Goal: Transaction & Acquisition: Purchase product/service

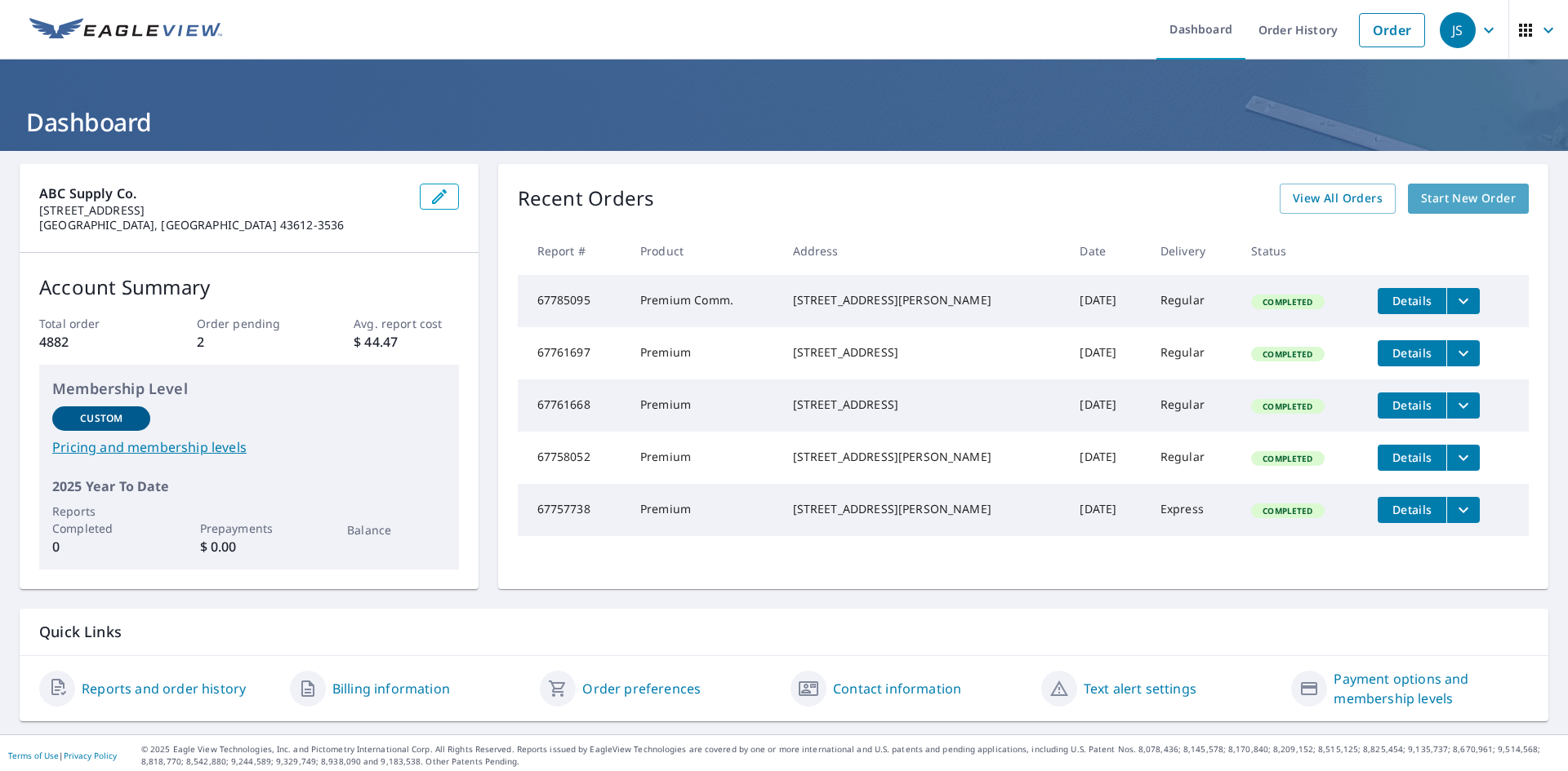
click at [1449, 207] on span "Start New Order" at bounding box center [1468, 198] width 95 height 20
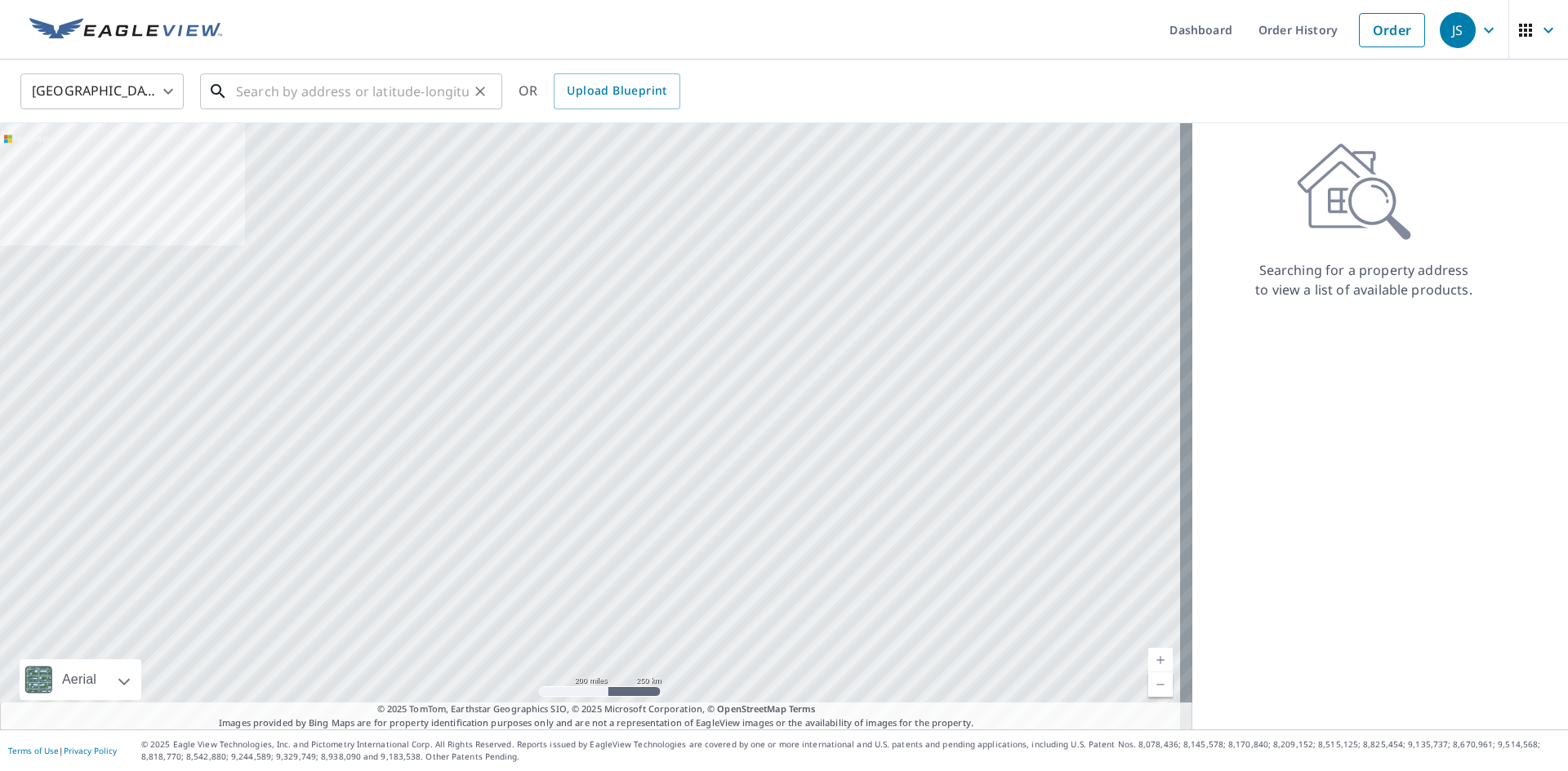
click at [300, 100] on input "text" at bounding box center [352, 91] width 233 height 46
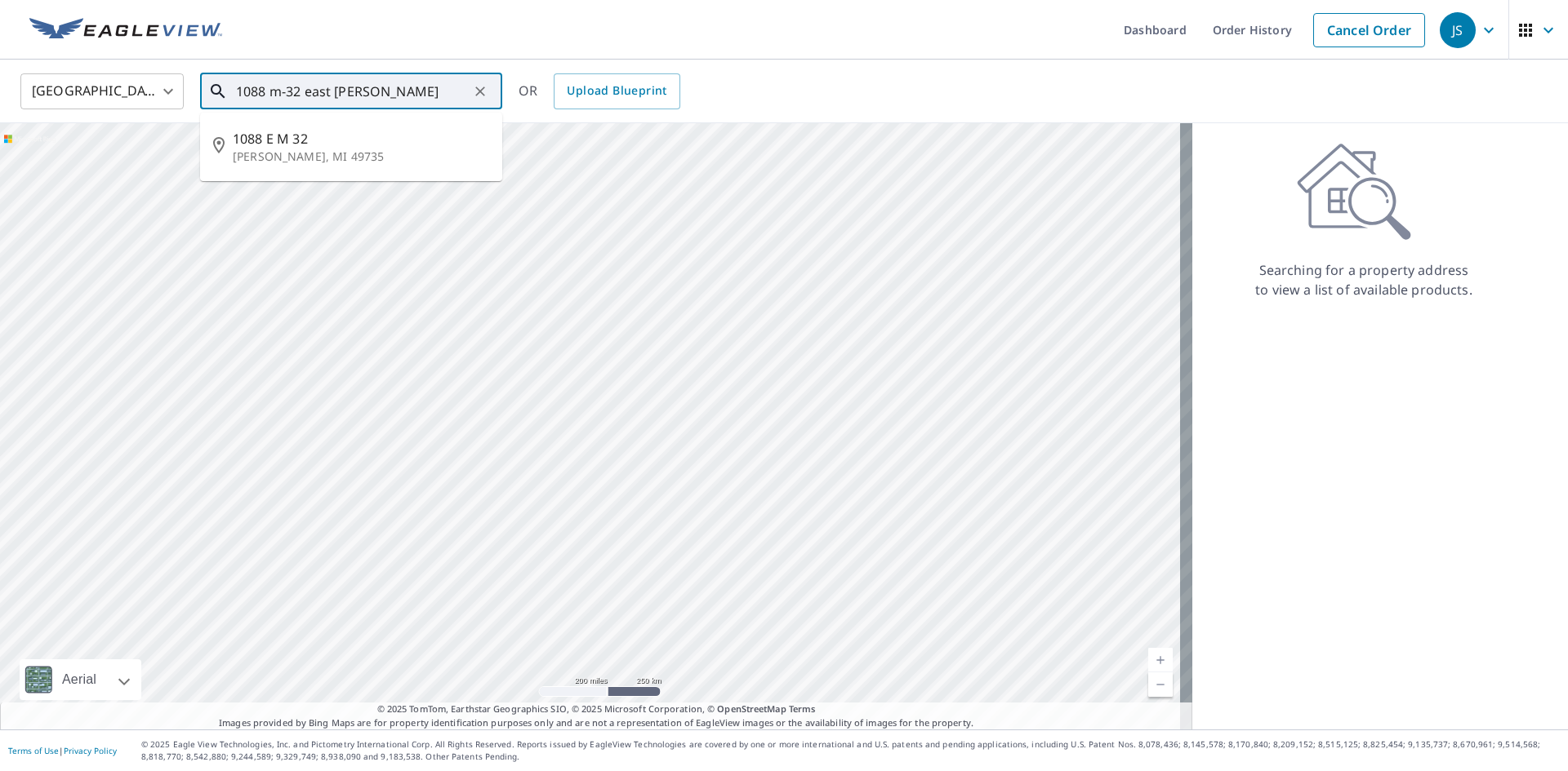
click at [288, 152] on p "[PERSON_NAME], MI 49735" at bounding box center [361, 157] width 256 height 17
type input "[STREET_ADDRESS][PERSON_NAME]"
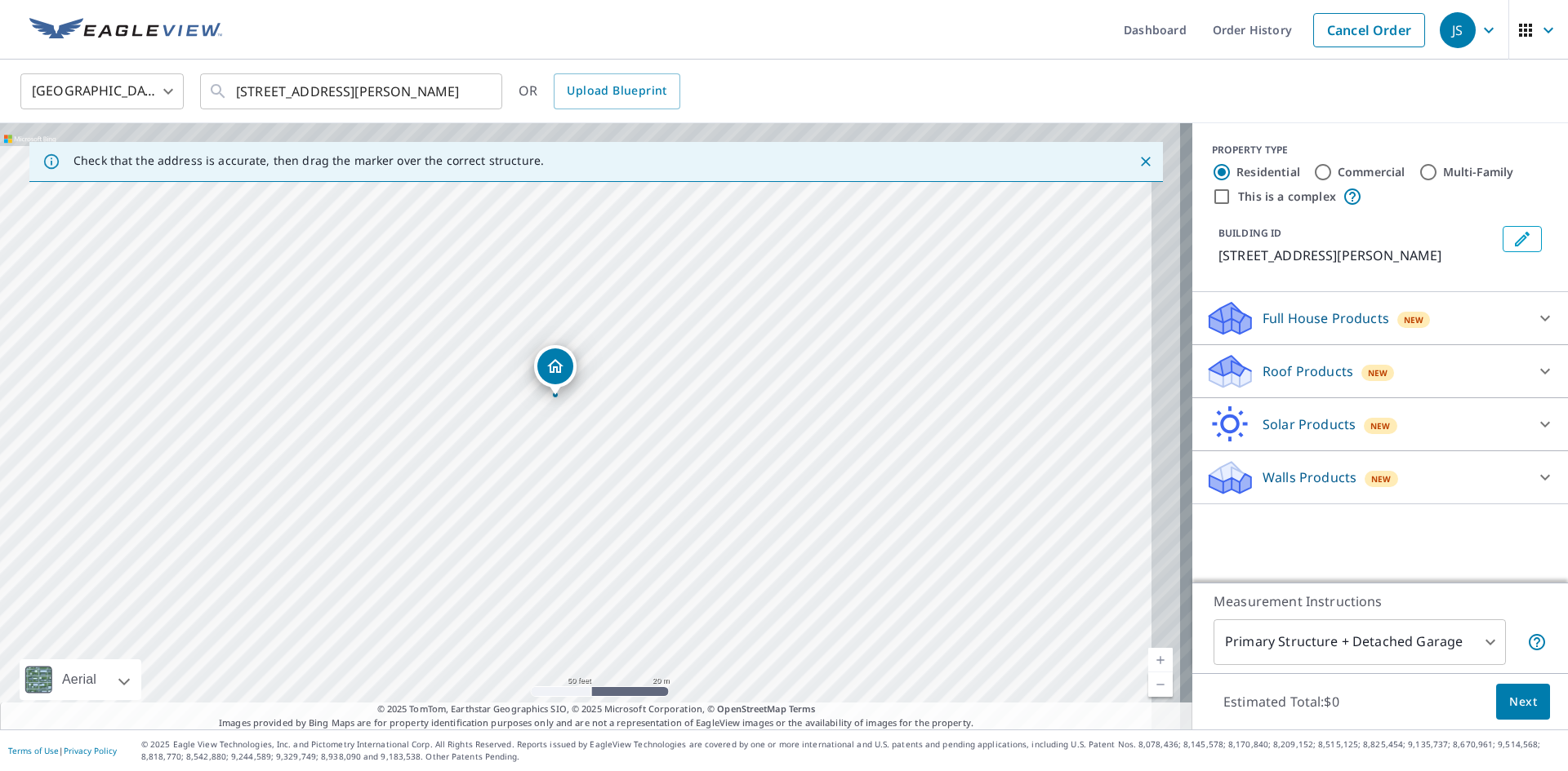
drag, startPoint x: 668, startPoint y: 518, endPoint x: 599, endPoint y: 577, distance: 90.8
click at [606, 576] on div "[STREET_ADDRESS][PERSON_NAME]" at bounding box center [596, 426] width 1192 height 606
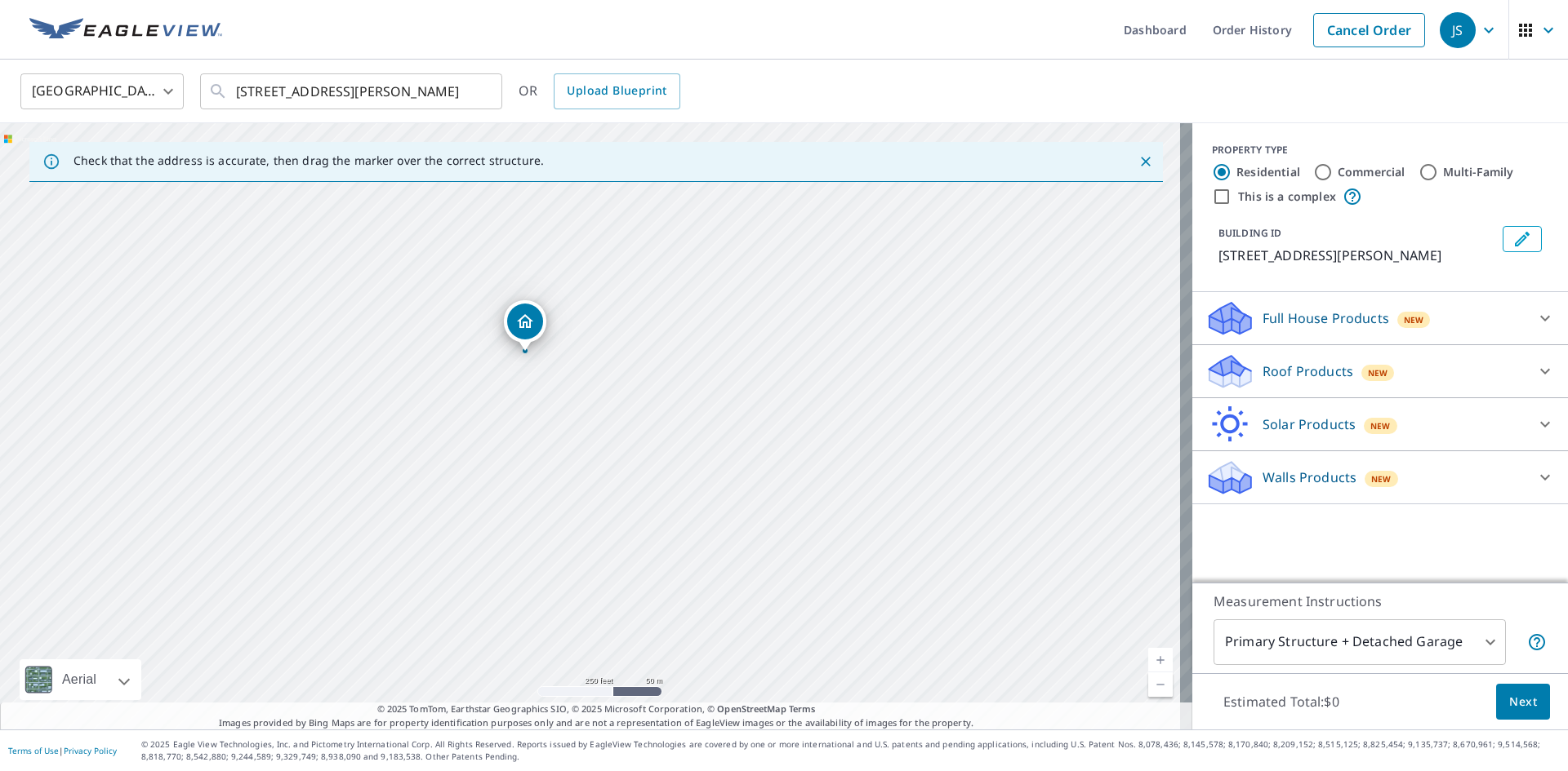
drag, startPoint x: 997, startPoint y: 633, endPoint x: 974, endPoint y: 478, distance: 156.7
click at [974, 478] on div "[STREET_ADDRESS][PERSON_NAME]" at bounding box center [596, 426] width 1192 height 606
click at [1313, 174] on input "Commercial" at bounding box center [1322, 171] width 19 height 19
radio input "true"
type input "4"
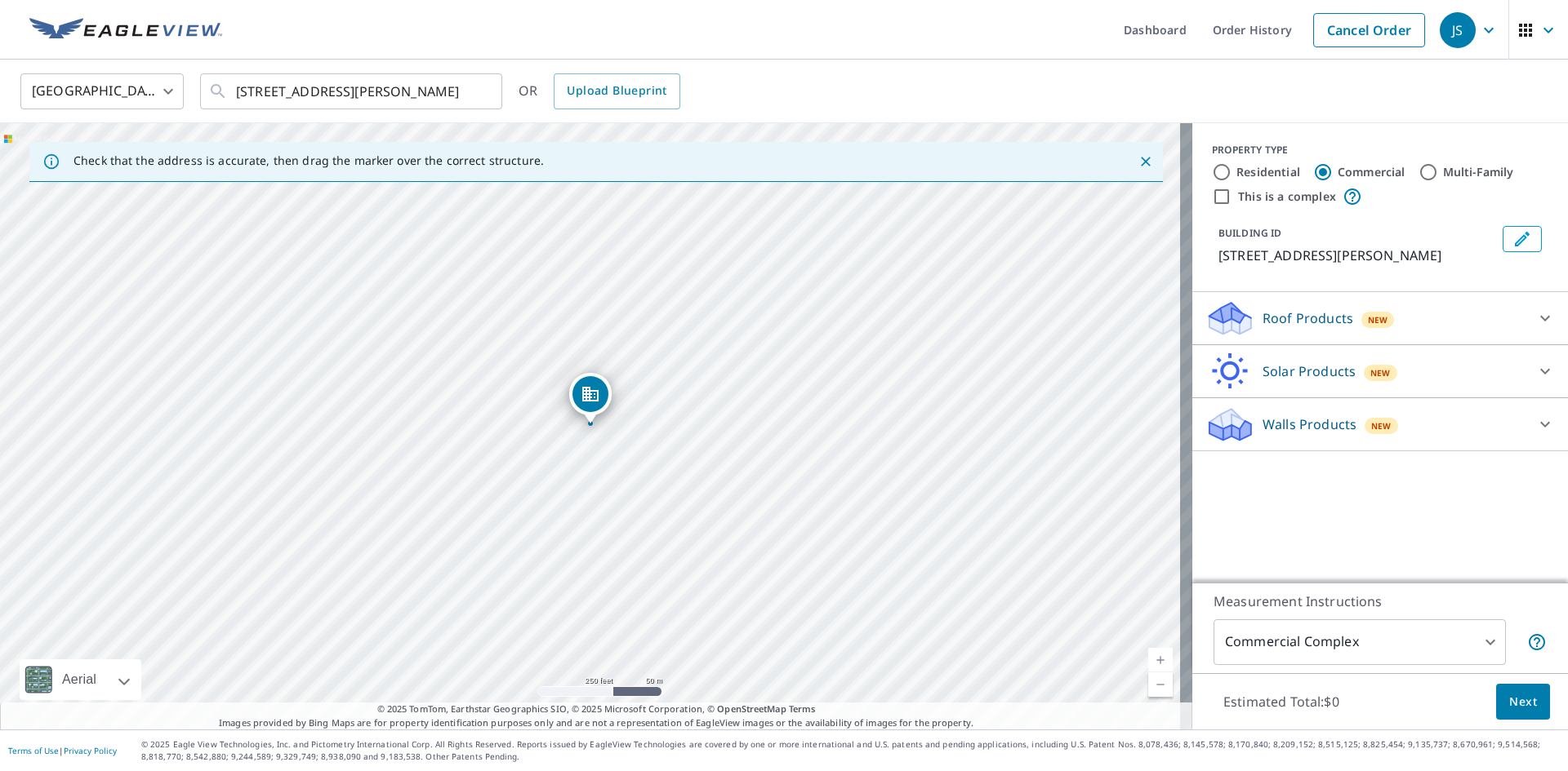
click at [1368, 321] on span "New" at bounding box center [1378, 320] width 20 height 13
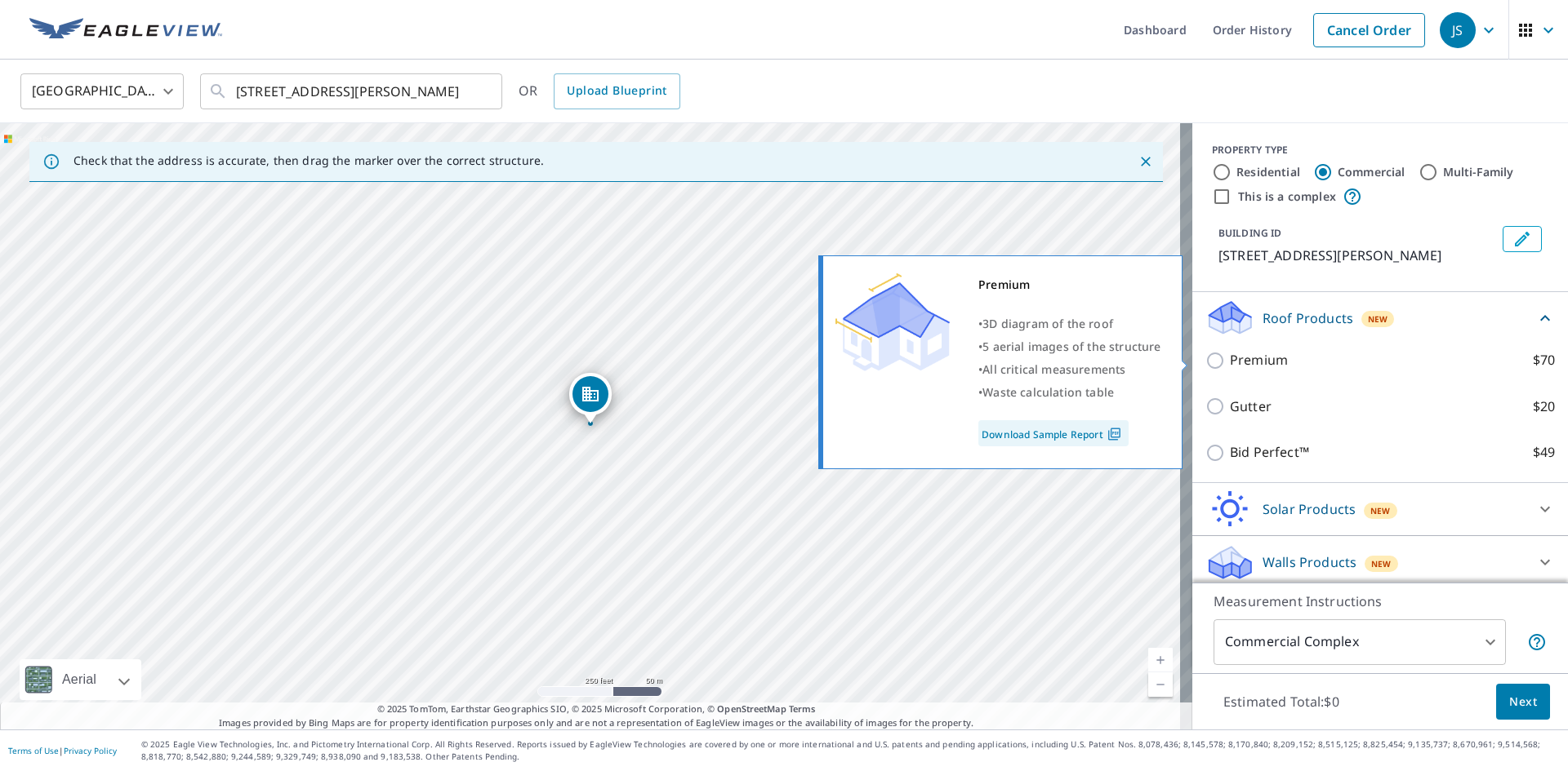
click at [1266, 355] on p "Premium" at bounding box center [1258, 360] width 58 height 20
click at [1230, 355] on input "Premium $70" at bounding box center [1217, 360] width 24 height 19
checkbox input "true"
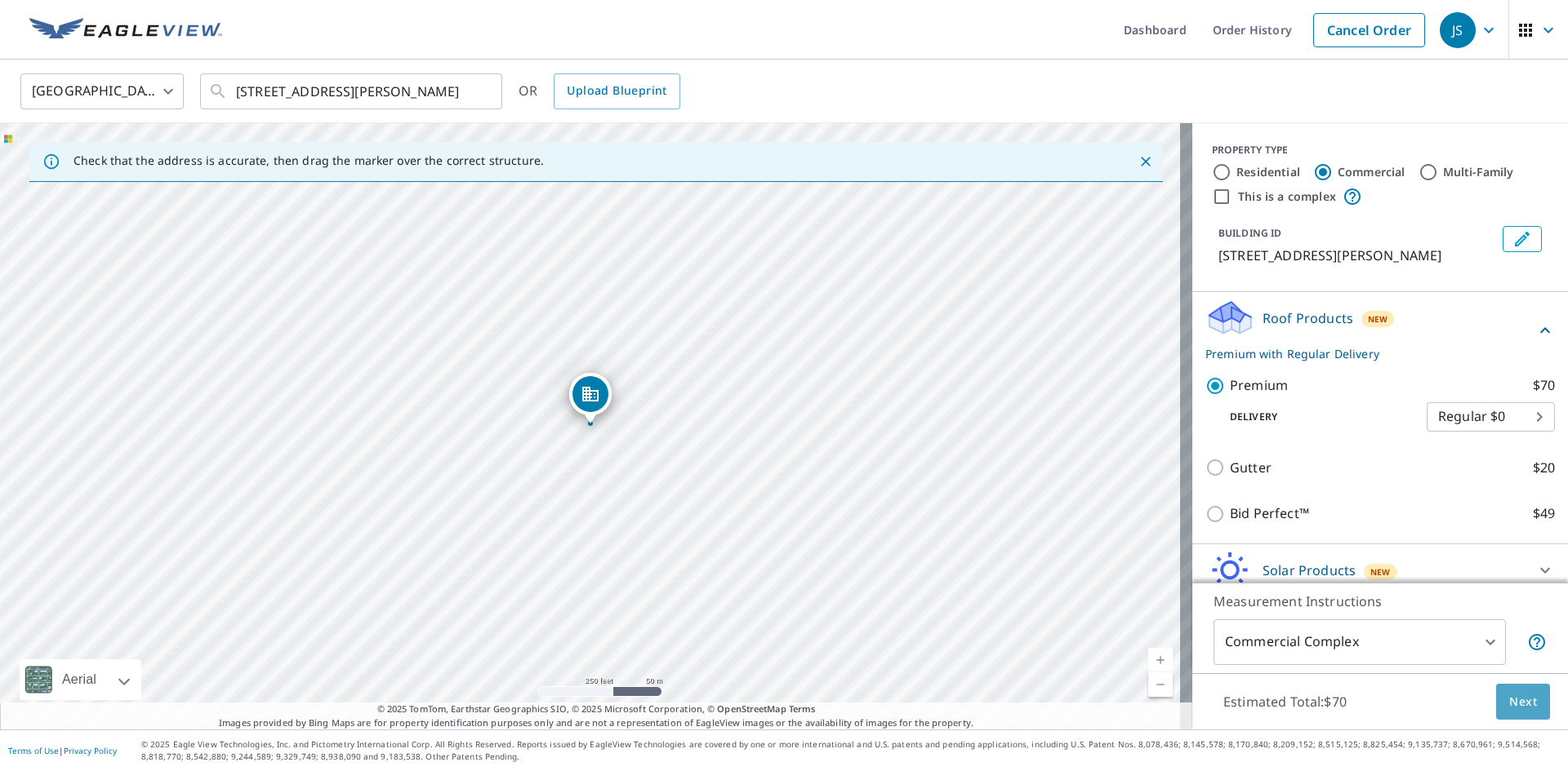
click at [1509, 700] on span "Next" at bounding box center [1522, 702] width 28 height 20
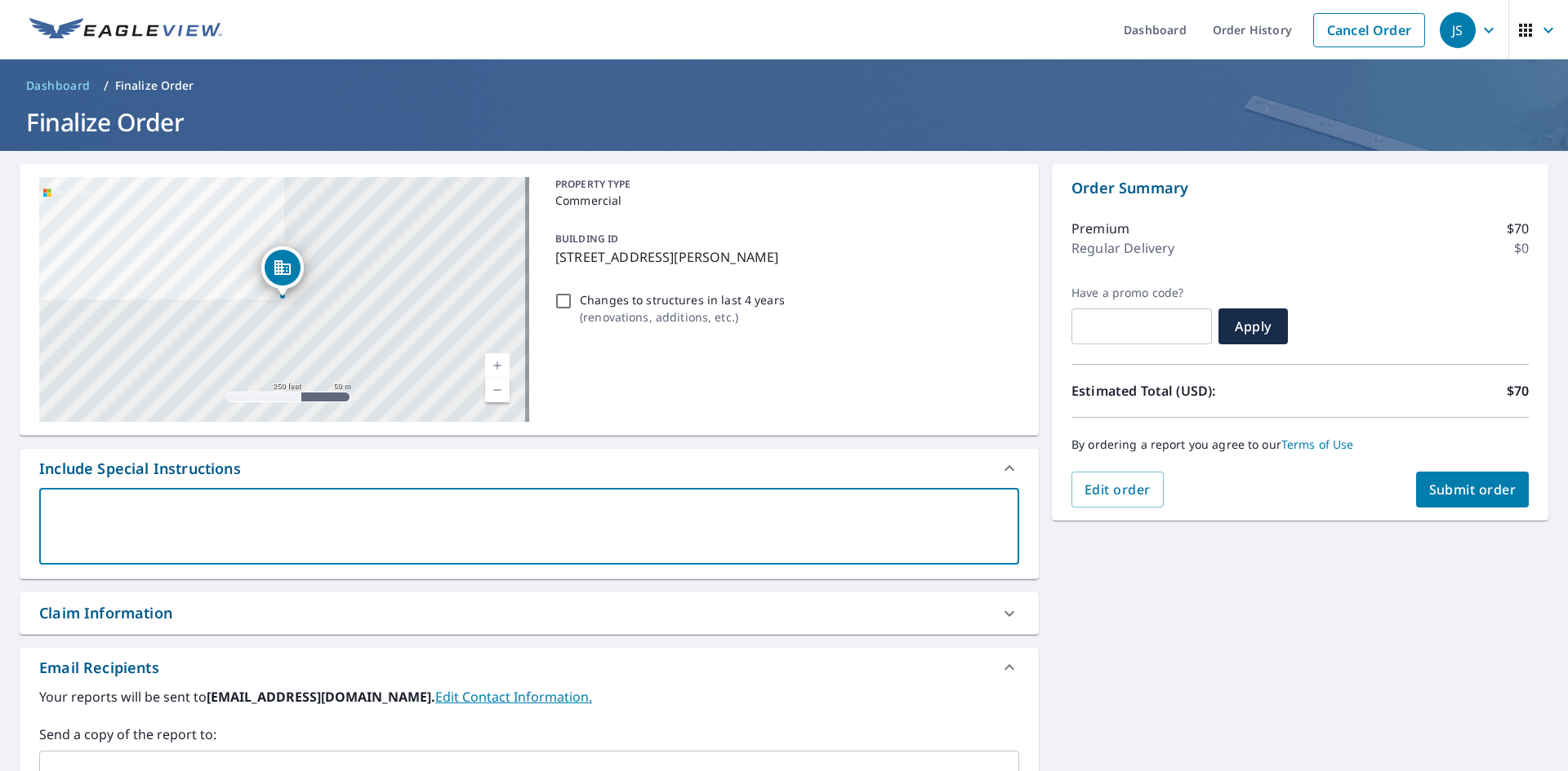
click at [199, 520] on textarea at bounding box center [530, 527] width 957 height 47
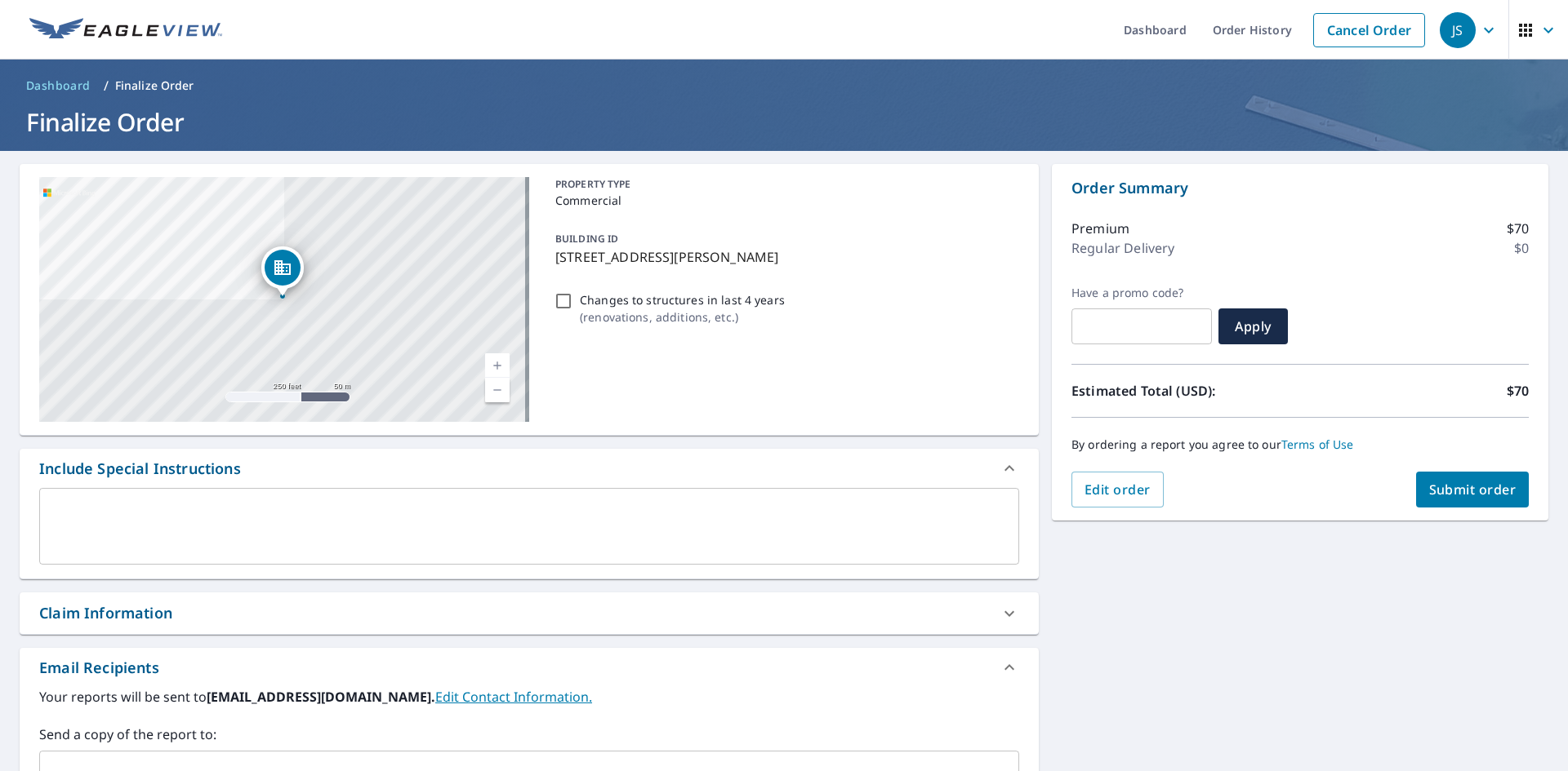
click at [91, 542] on textarea at bounding box center [530, 527] width 957 height 47
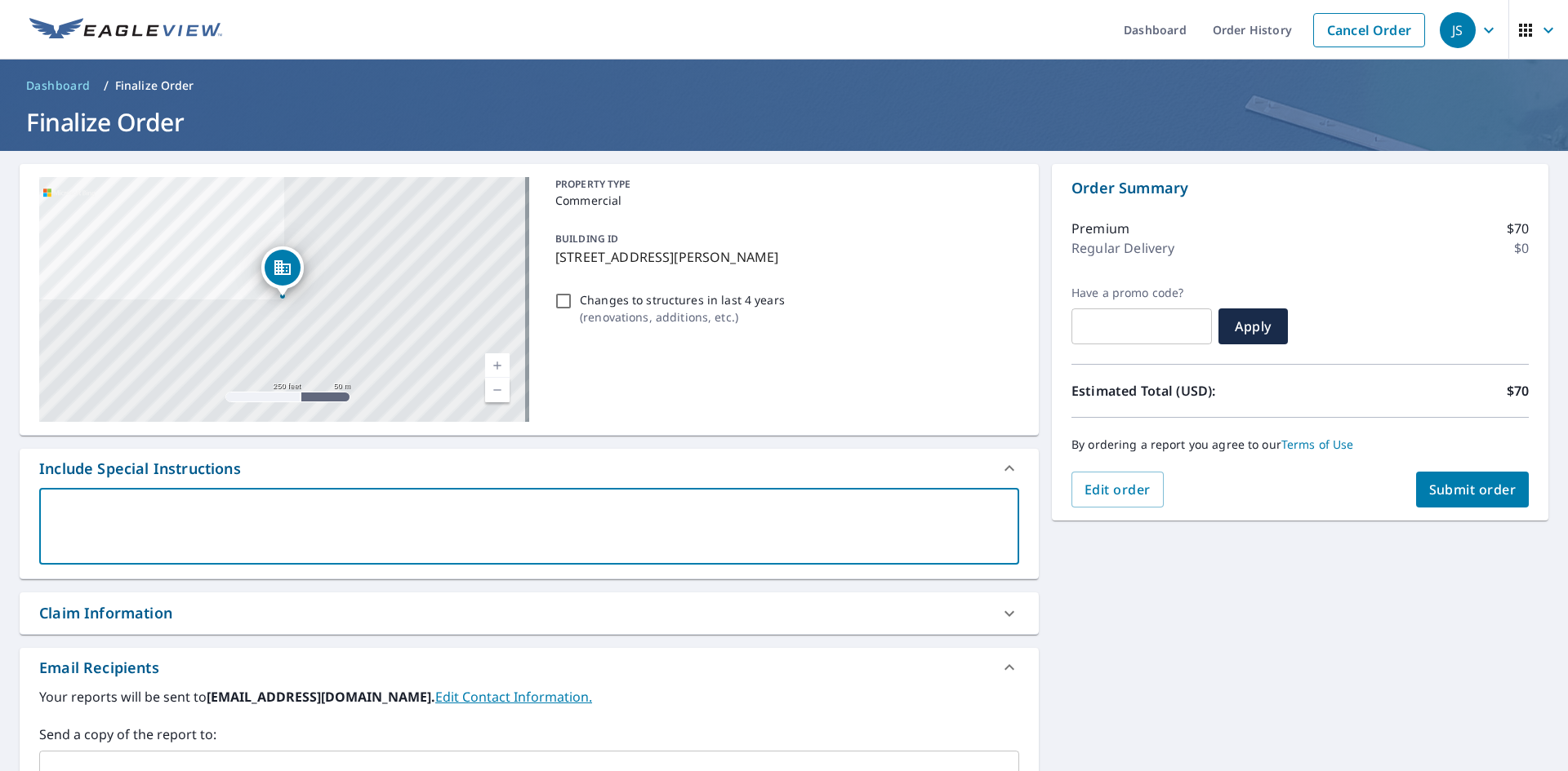
type textarea "b"
type textarea "x"
type textarea "br"
type textarea "x"
type textarea "bra"
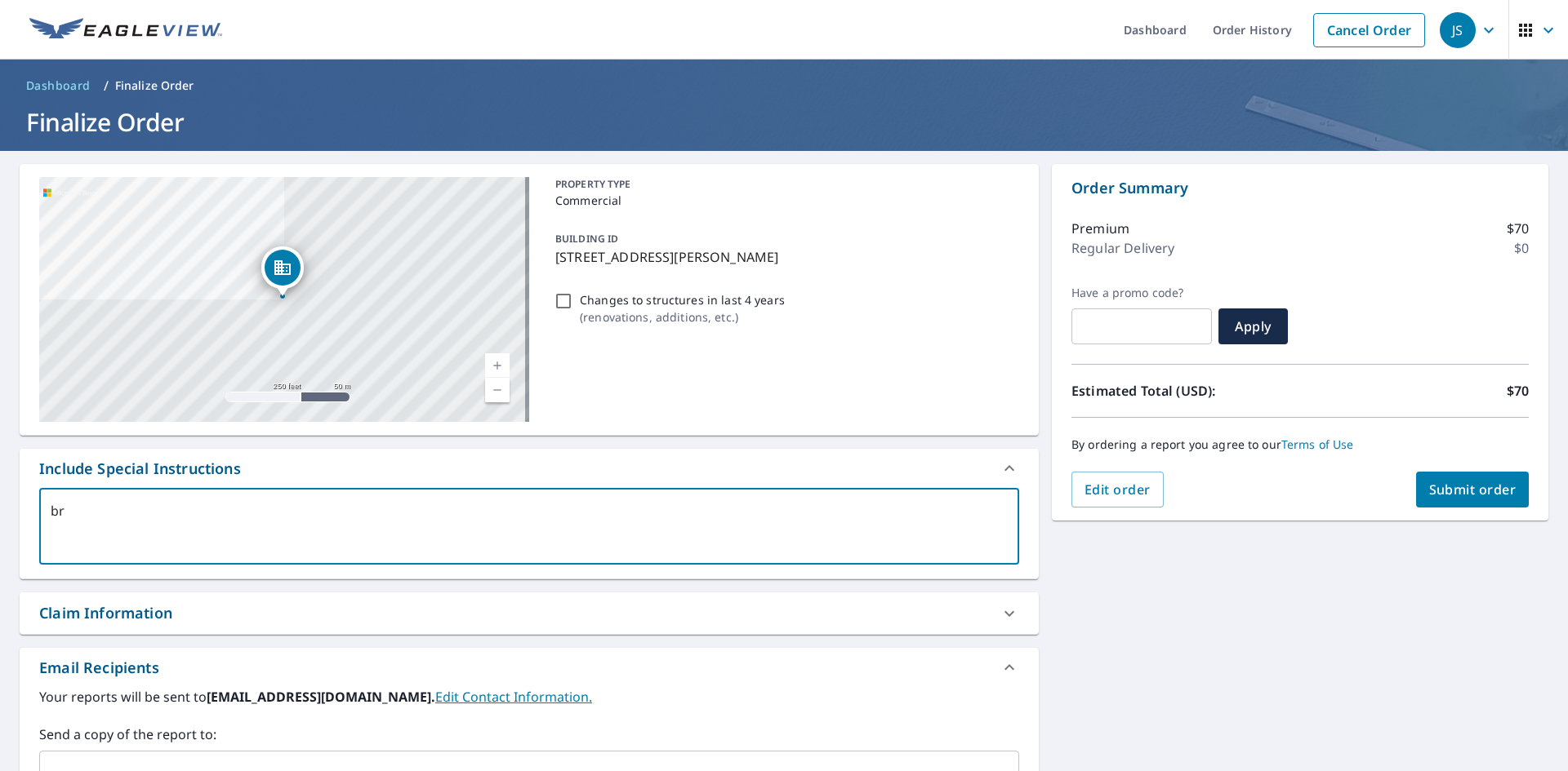
type textarea "x"
type textarea "bran"
type textarea "x"
type textarea "brand"
type textarea "x"
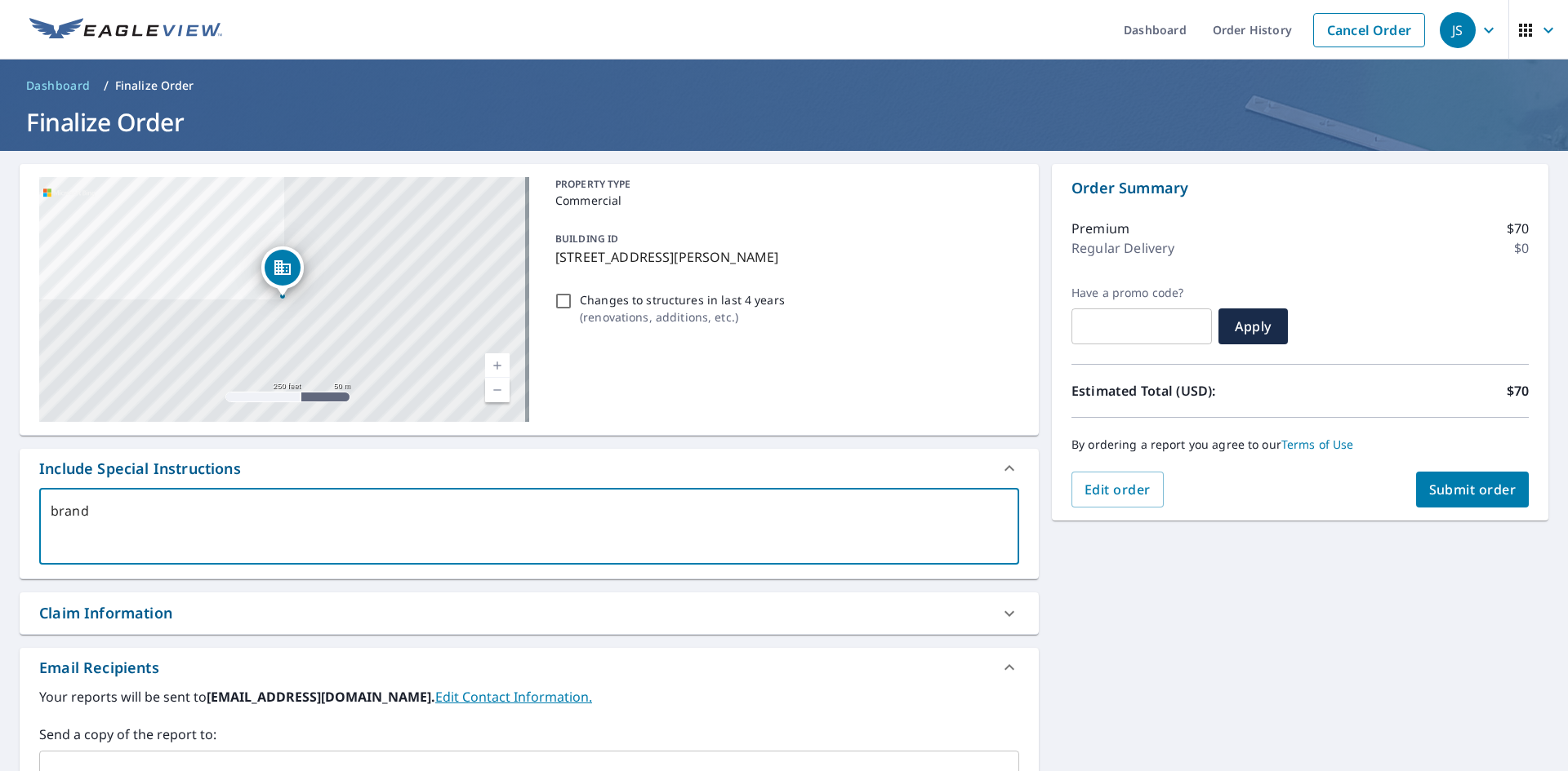
type textarea "[PERSON_NAME]"
type textarea "x"
type textarea "[PERSON_NAME]"
type textarea "x"
type textarea "brandono"
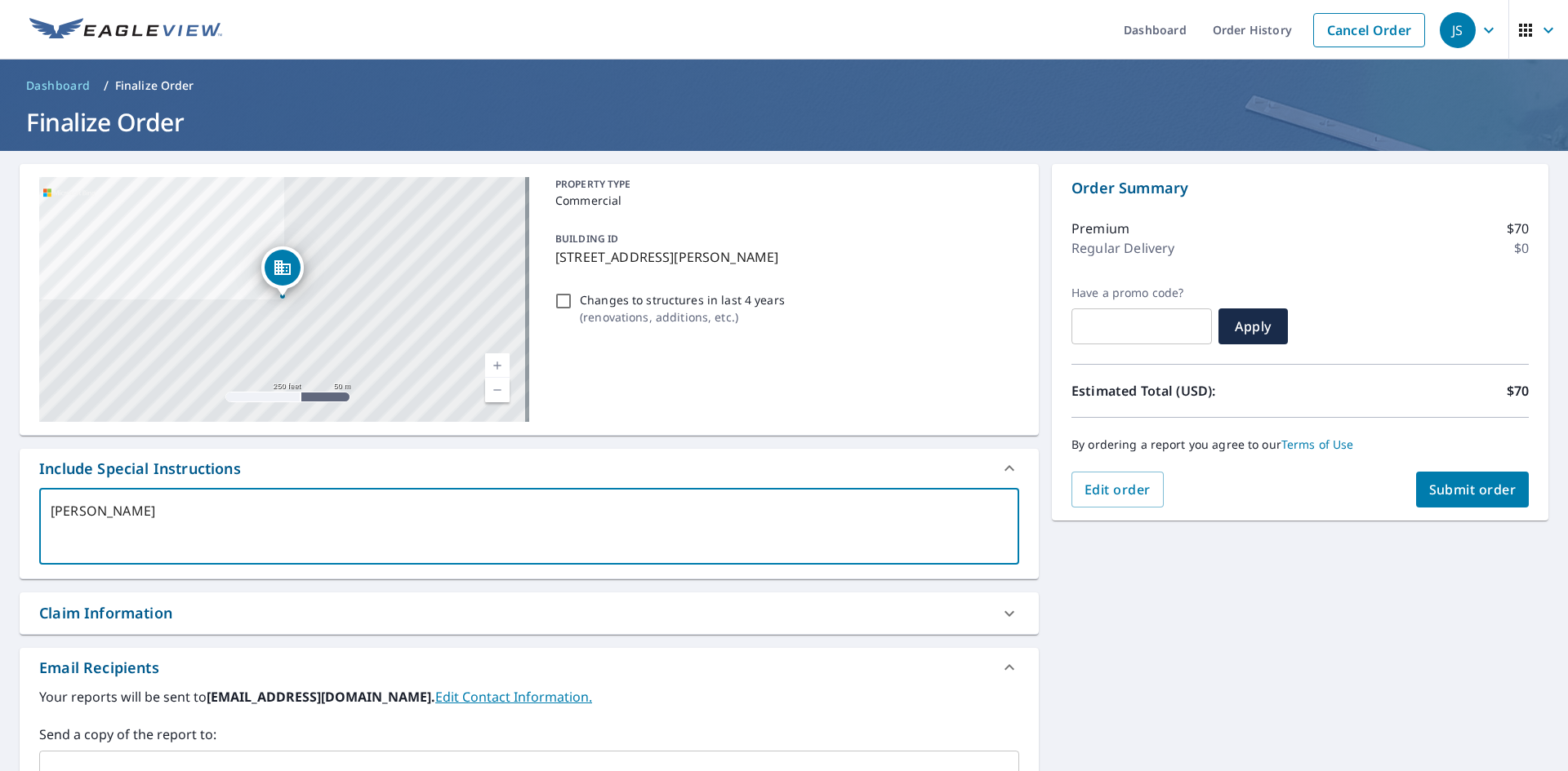
type textarea "x"
type textarea "[PERSON_NAME]@"
type textarea "x"
type textarea "[PERSON_NAME]"
type textarea "x"
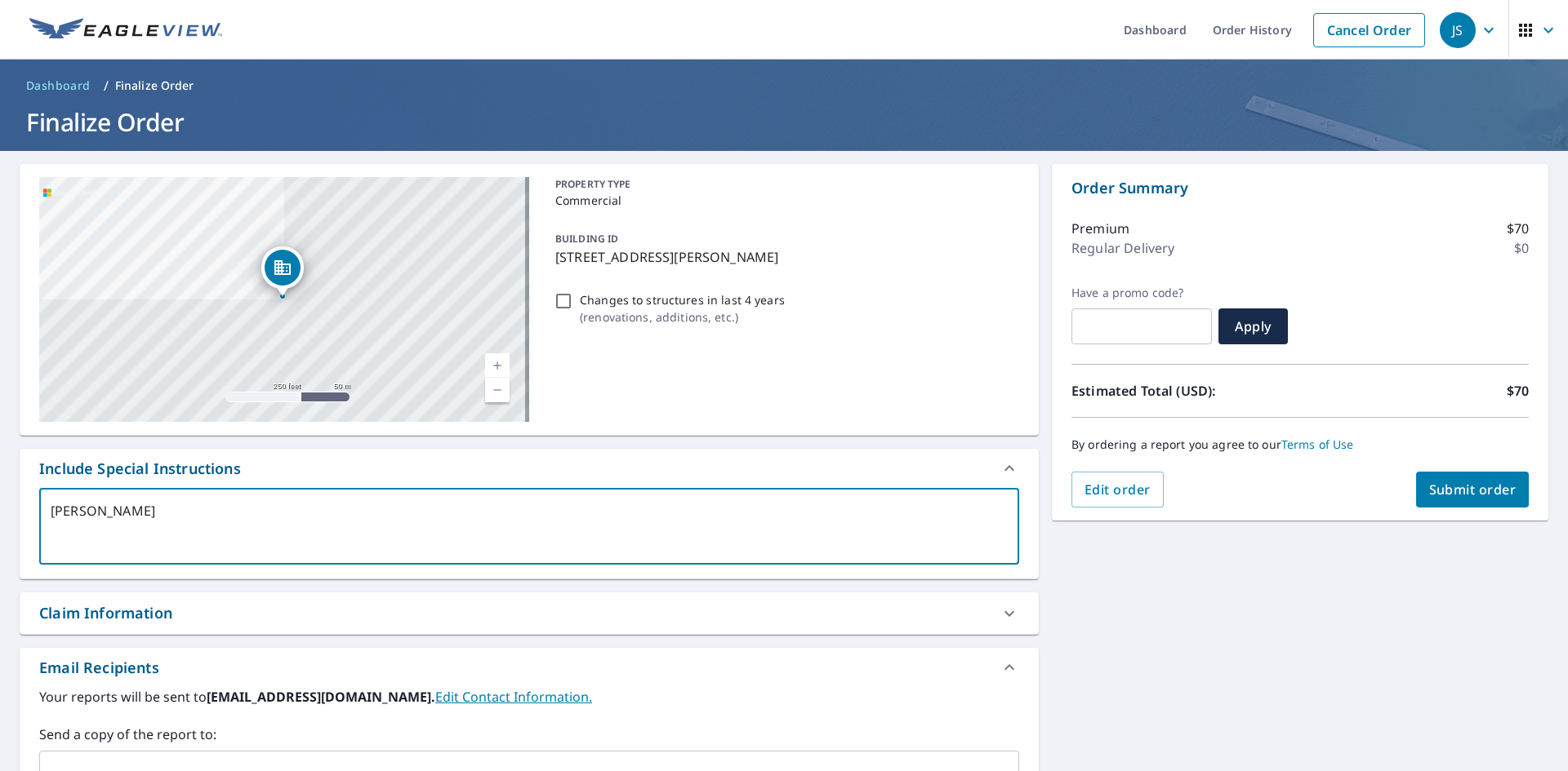
type textarea "[PERSON_NAME]"
type textarea "x"
type textarea "[PERSON_NAME]"
type textarea "x"
type textarea "[PERSON_NAME]"
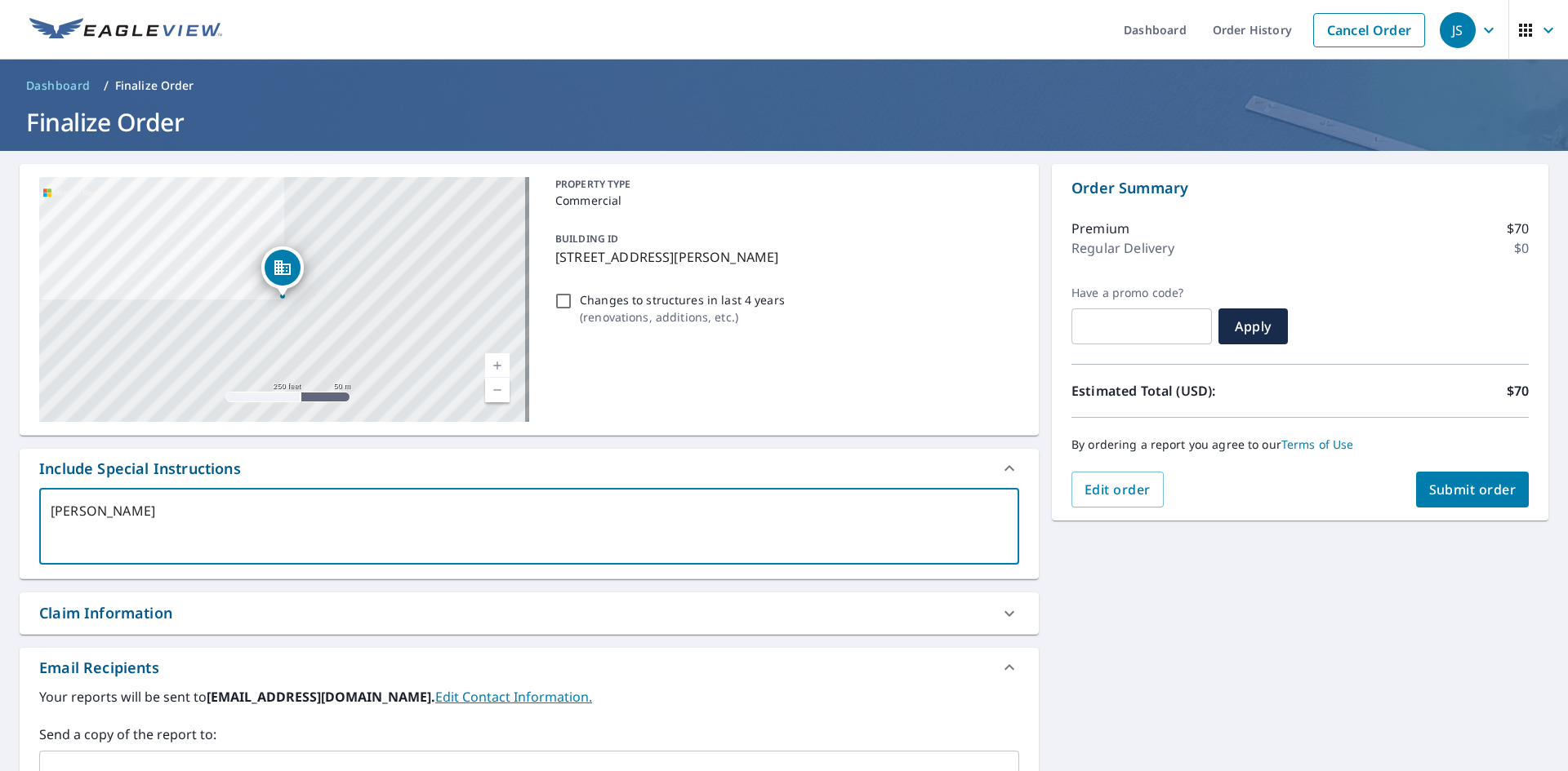
type textarea "x"
type textarea "[PERSON_NAME]"
type textarea "x"
type textarea "[PERSON_NAME]"
type textarea "x"
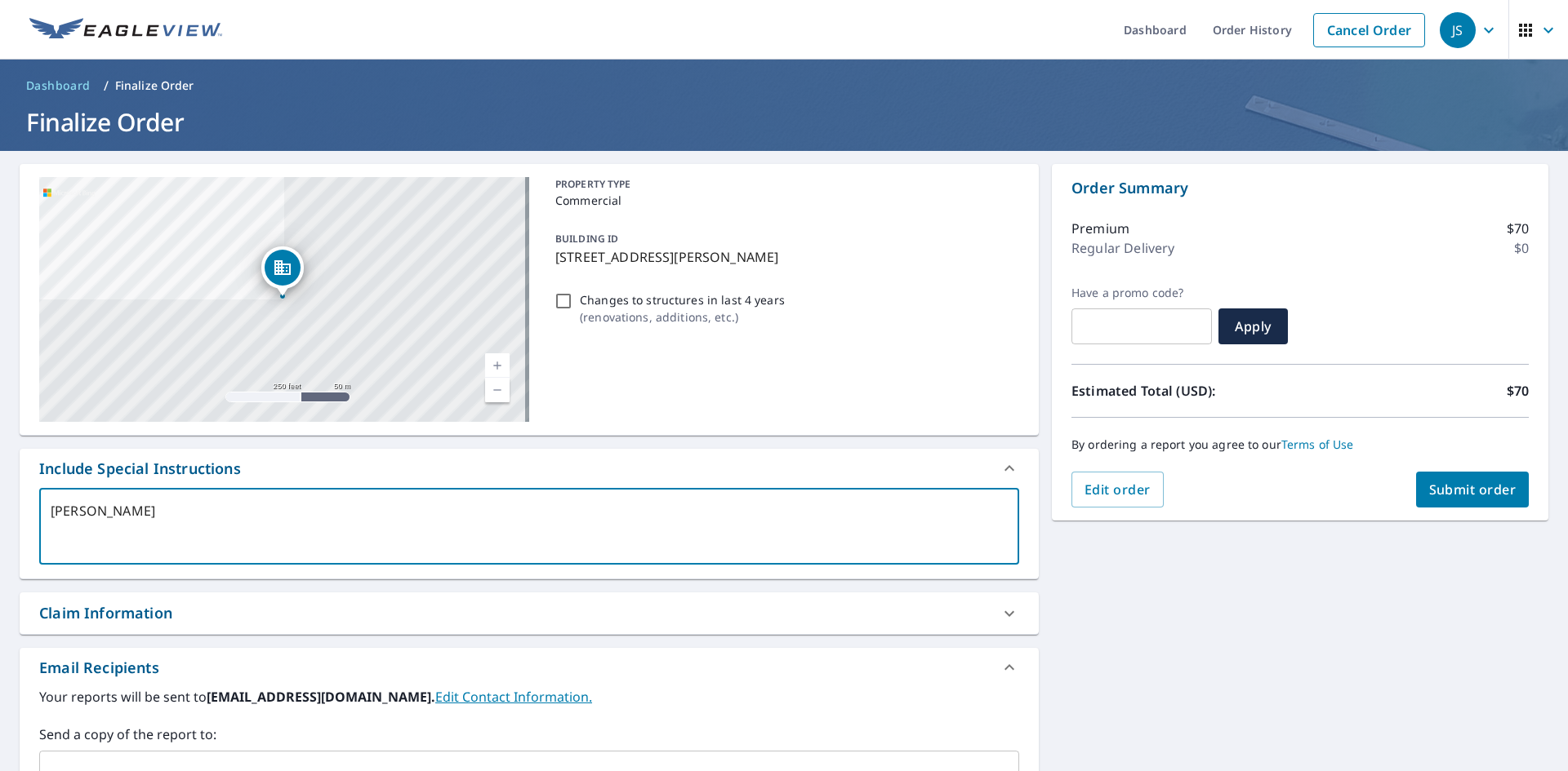
type textarea "[PERSON_NAME]"
type textarea "x"
type textarea "[PERSON_NAME]."
type textarea "x"
type textarea "[PERSON_NAME]"
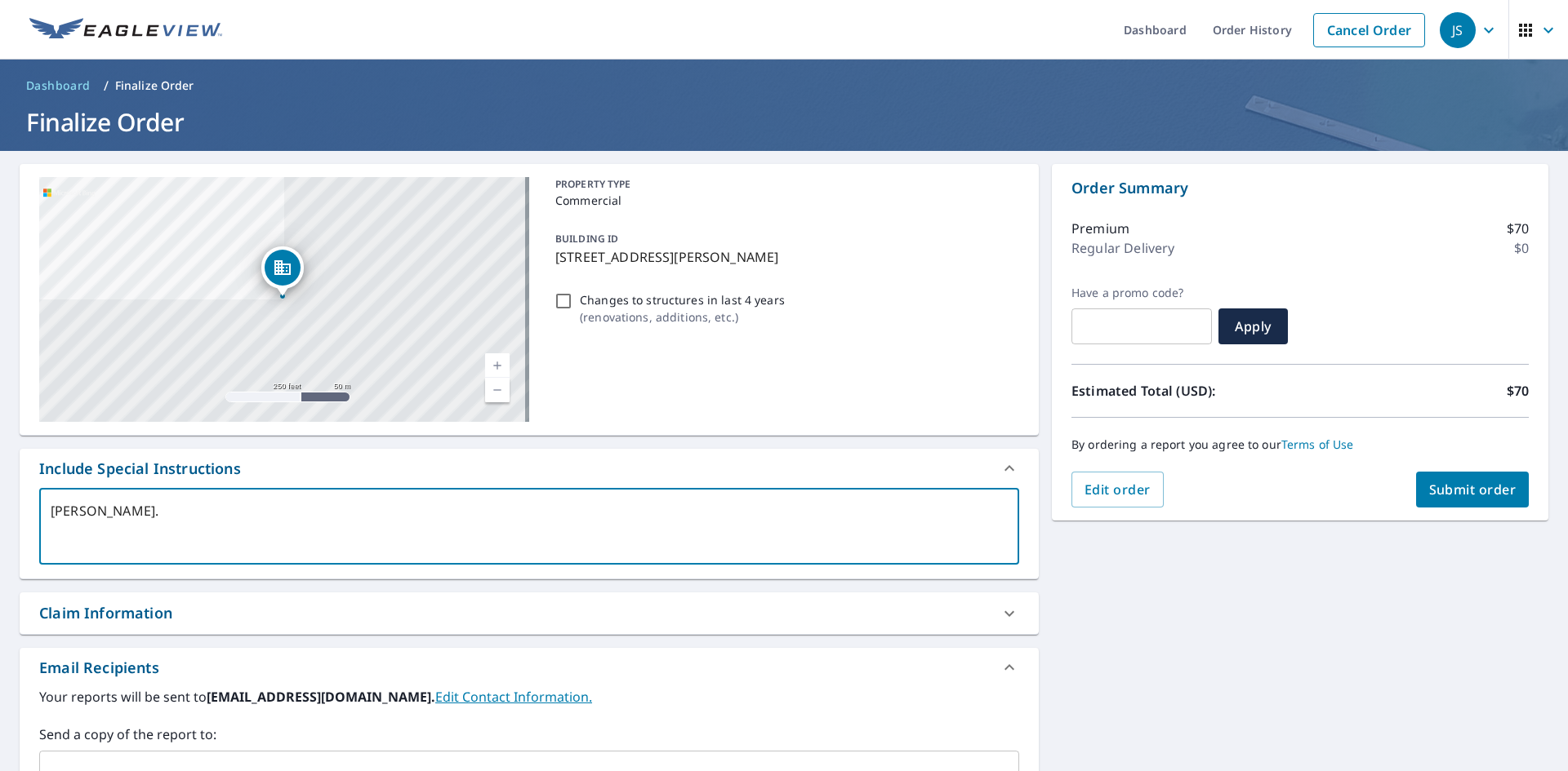
type textarea "x"
type textarea "[PERSON_NAME][EMAIL_ADDRESS][DOMAIN_NAME]"
type textarea "x"
type textarea "[PERSON_NAME][EMAIL_ADDRESS][DOMAIN_NAME]"
type textarea "x"
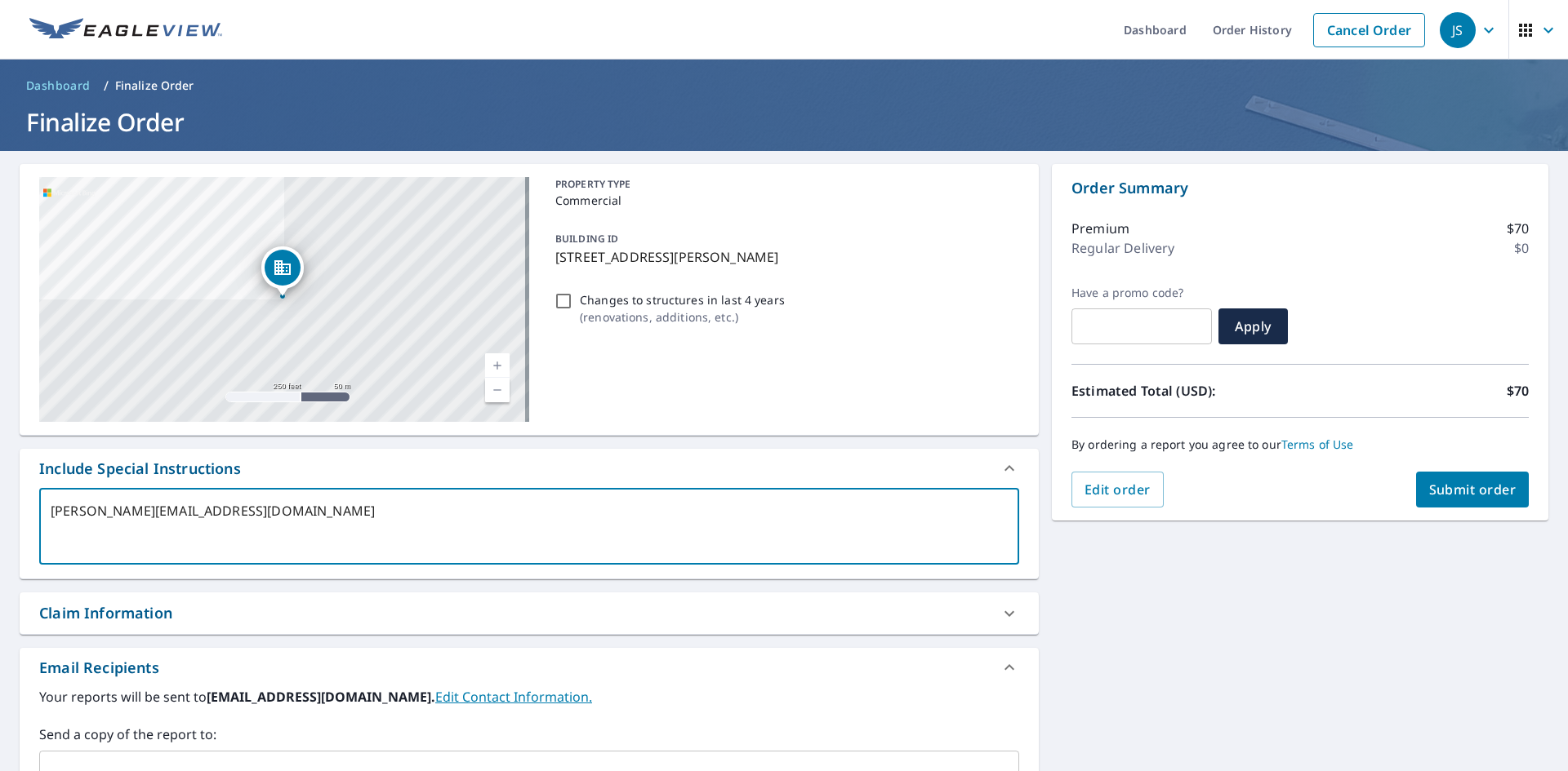
type textarea "[PERSON_NAME][EMAIL_ADDRESS][DOMAIN_NAME]"
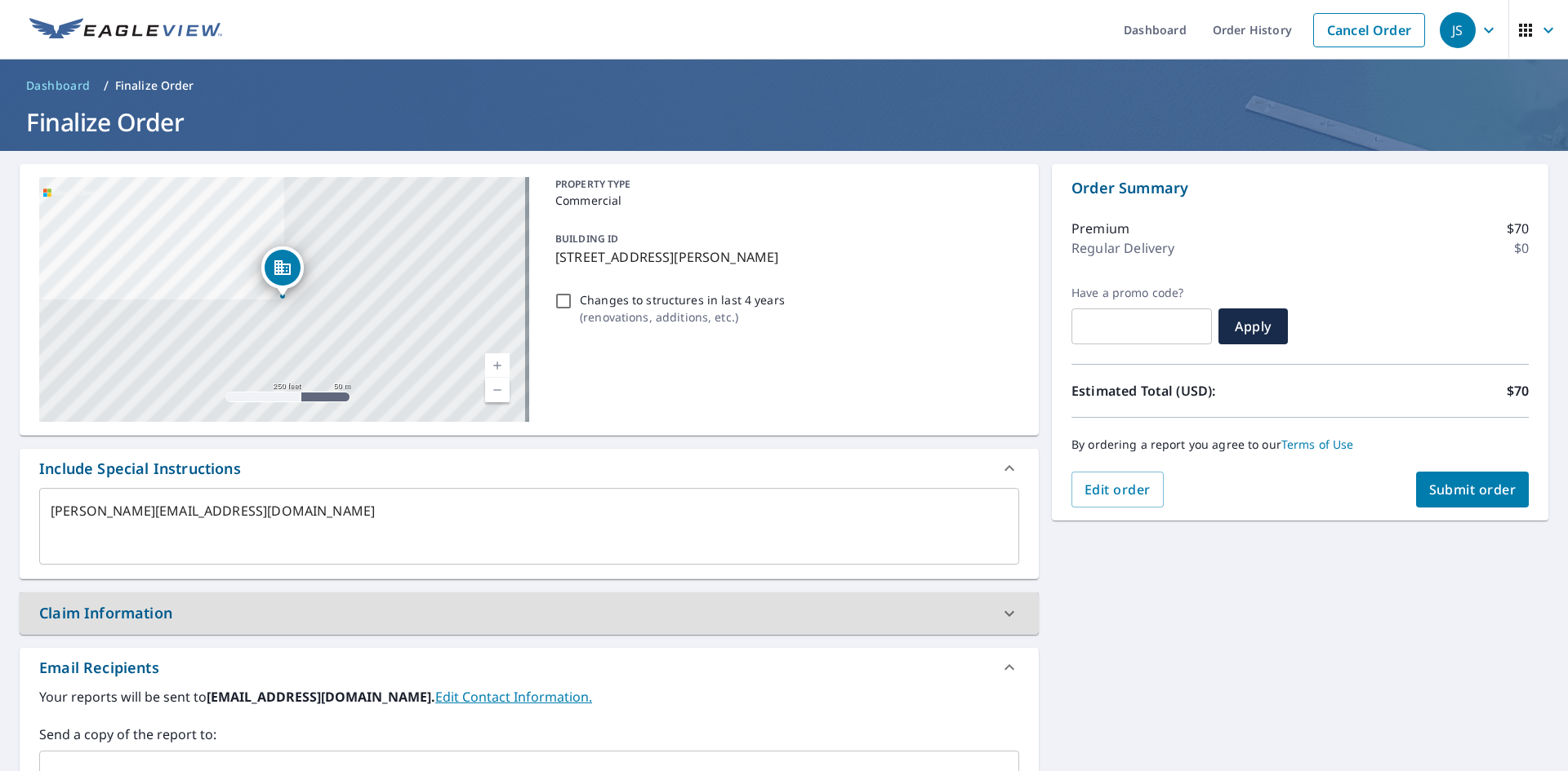
type textarea "x"
click at [251, 505] on textarea "[PERSON_NAME][EMAIL_ADDRESS][DOMAIN_NAME]" at bounding box center [530, 527] width 957 height 47
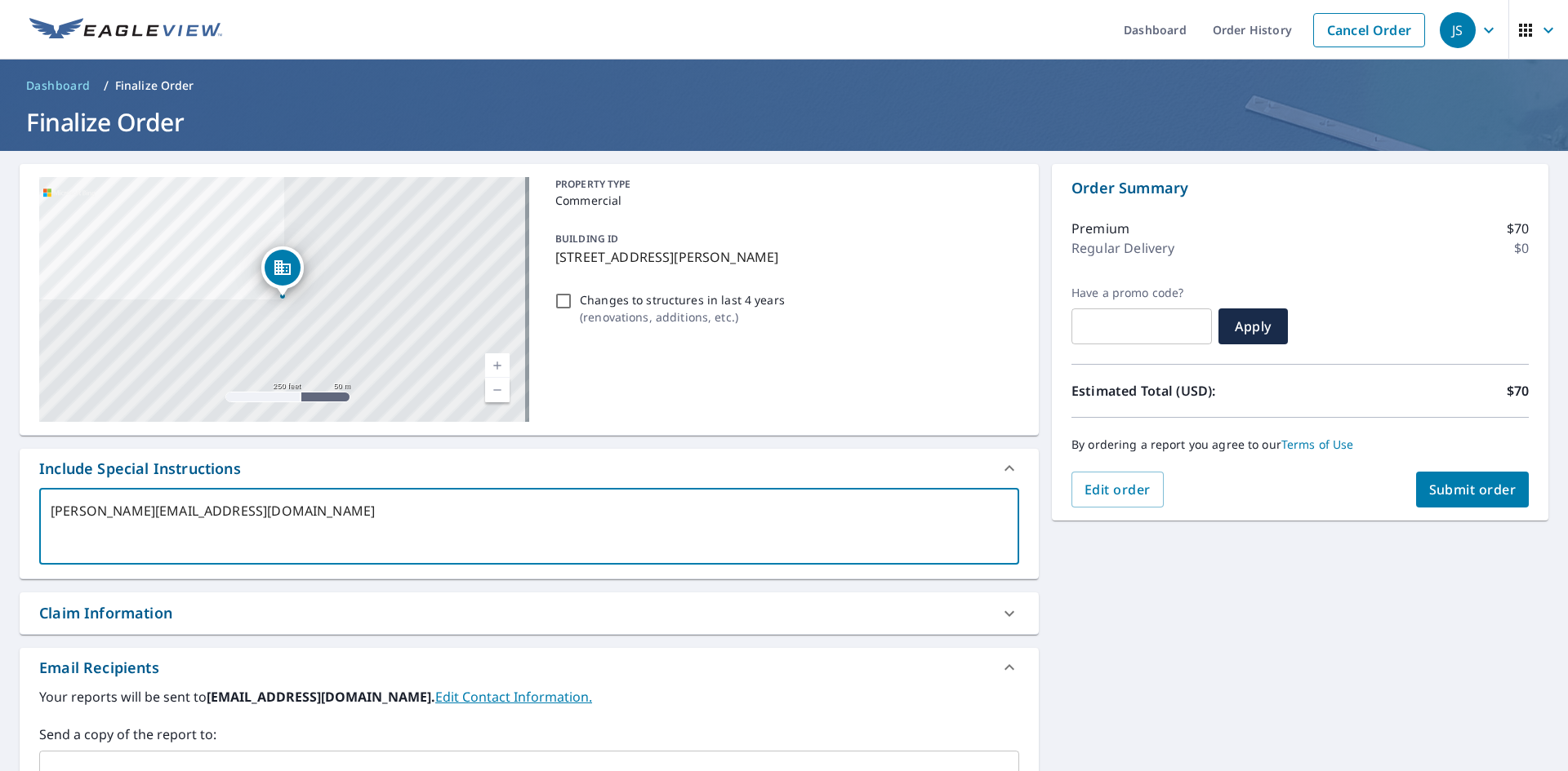
type textarea "[PERSON_NAME][EMAIL_ADDRESS][DOMAIN_NAME]"
type textarea "x"
type textarea "[PERSON_NAME][EMAIL_ADDRESS][DOMAIN_NAME]"
type textarea "x"
type textarea "[PERSON_NAME][EMAIL_ADDRESS][DOMAIN_NAME];"
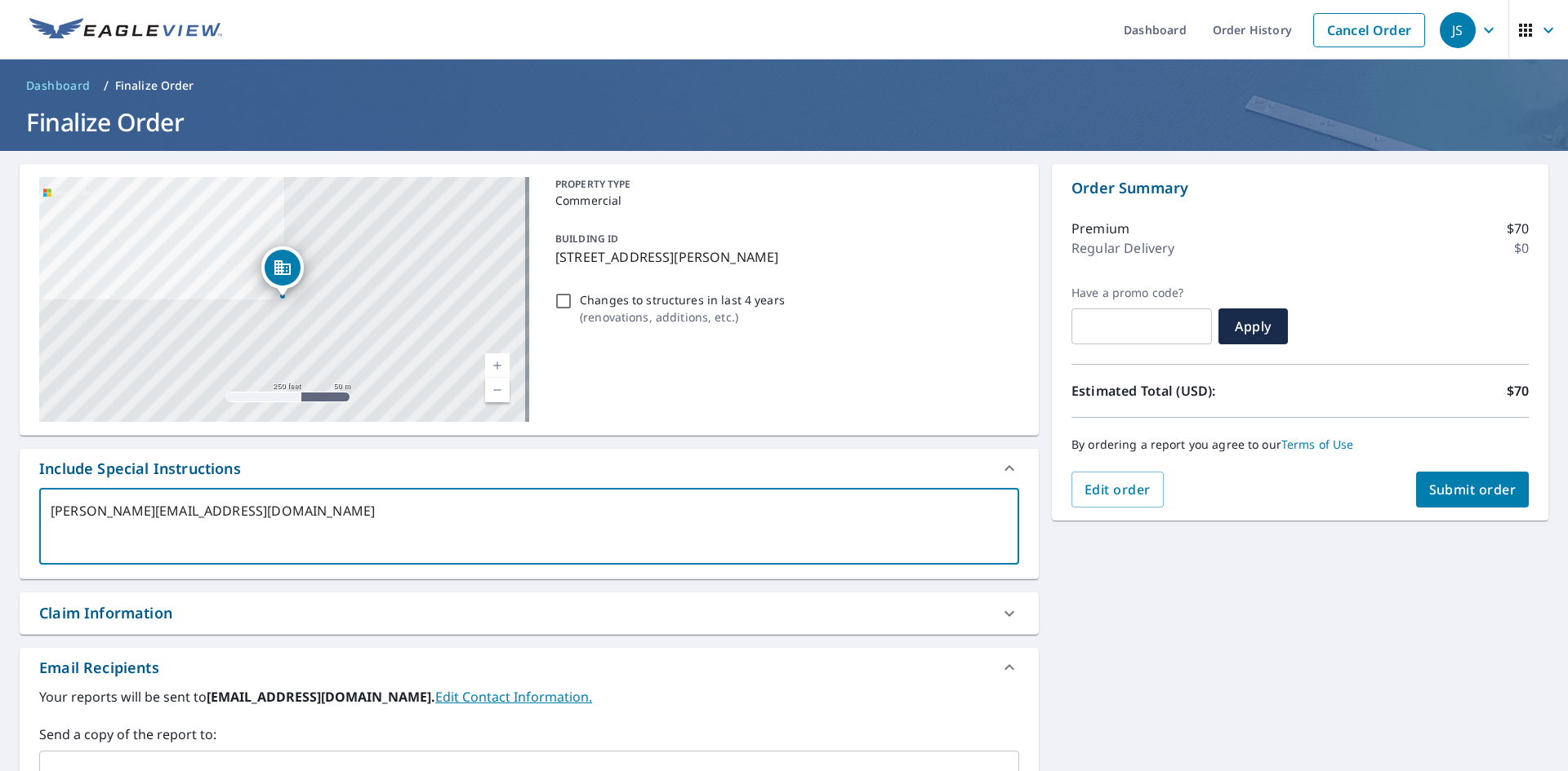
type textarea "x"
type textarea "[PERSON_NAME][EMAIL_ADDRESS][DOMAIN_NAME];"
type textarea "x"
type textarea "[PERSON_NAME][EMAIL_ADDRESS][DOMAIN_NAME]; n"
type textarea "x"
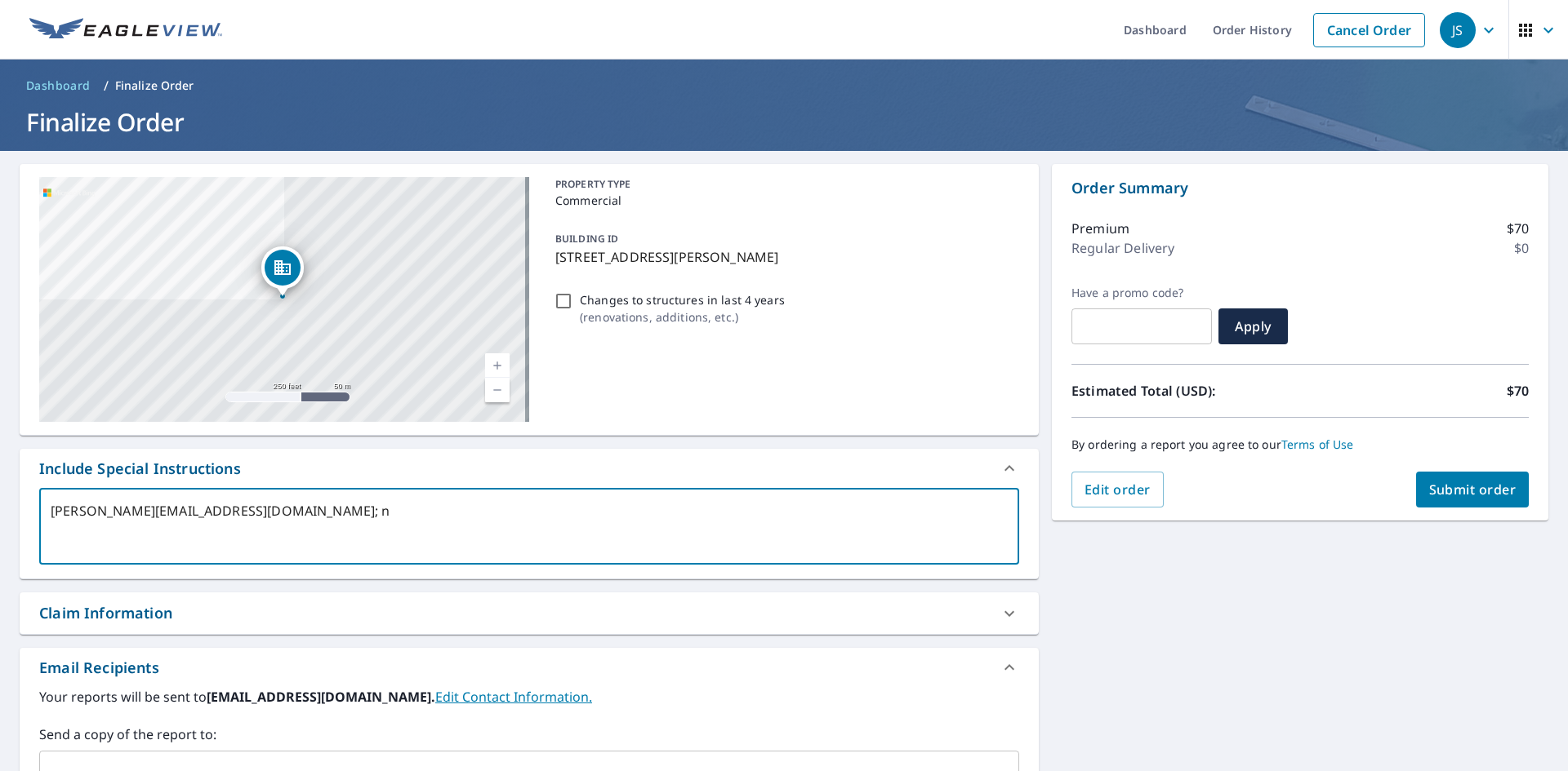
type textarea "[PERSON_NAME][EMAIL_ADDRESS][DOMAIN_NAME]; ni"
type textarea "x"
type textarea "[PERSON_NAME][EMAIL_ADDRESS][DOMAIN_NAME]; nic"
type textarea "x"
type textarea "[PERSON_NAME][EMAIL_ADDRESS][DOMAIN_NAME]; [PERSON_NAME]"
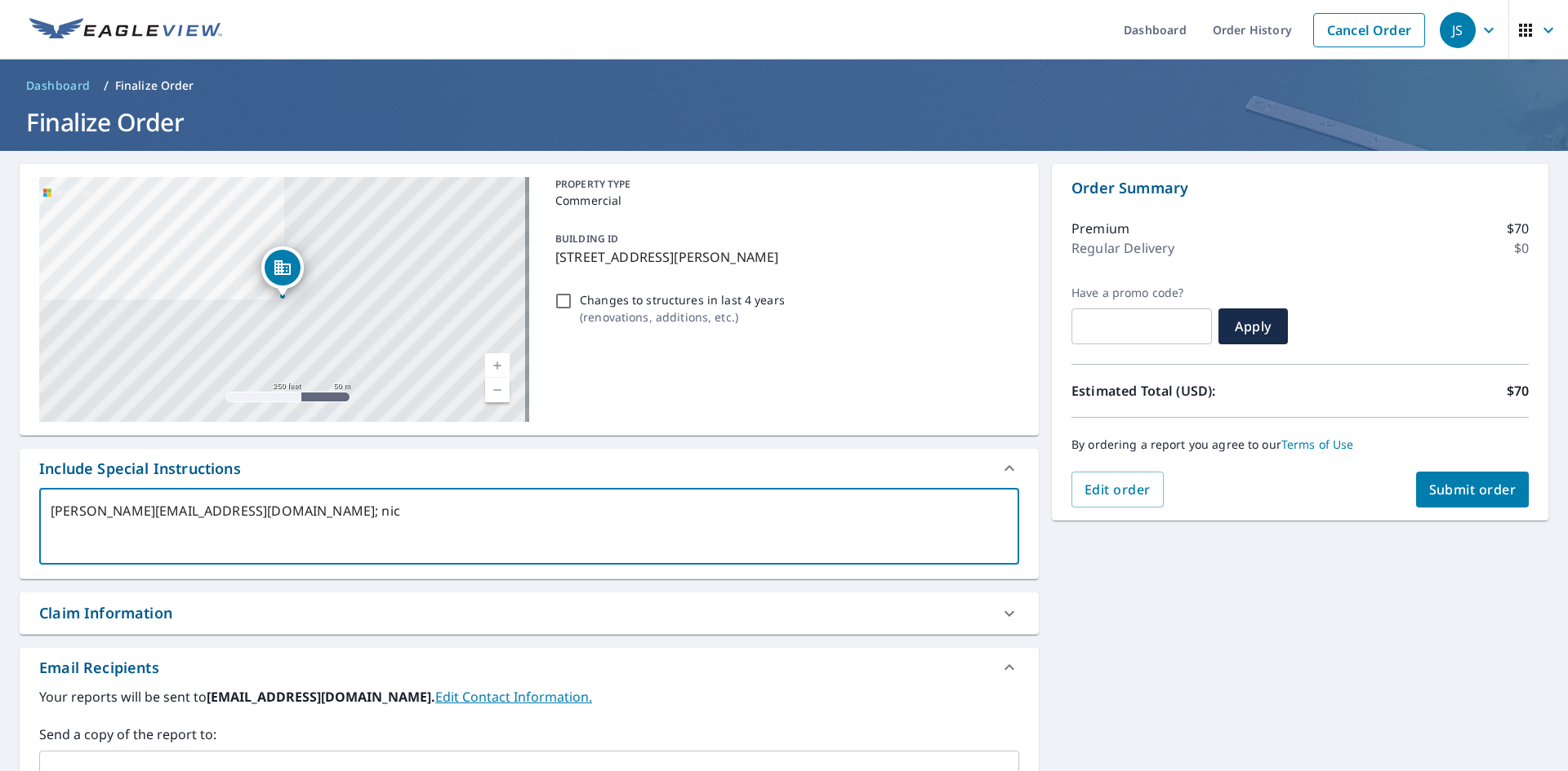
type textarea "x"
type textarea "[PERSON_NAME][EMAIL_ADDRESS][DOMAIN_NAME]; [PERSON_NAME]."
type textarea "x"
type textarea "[PERSON_NAME][EMAIL_ADDRESS][DOMAIN_NAME]; [PERSON_NAME].p"
type textarea "x"
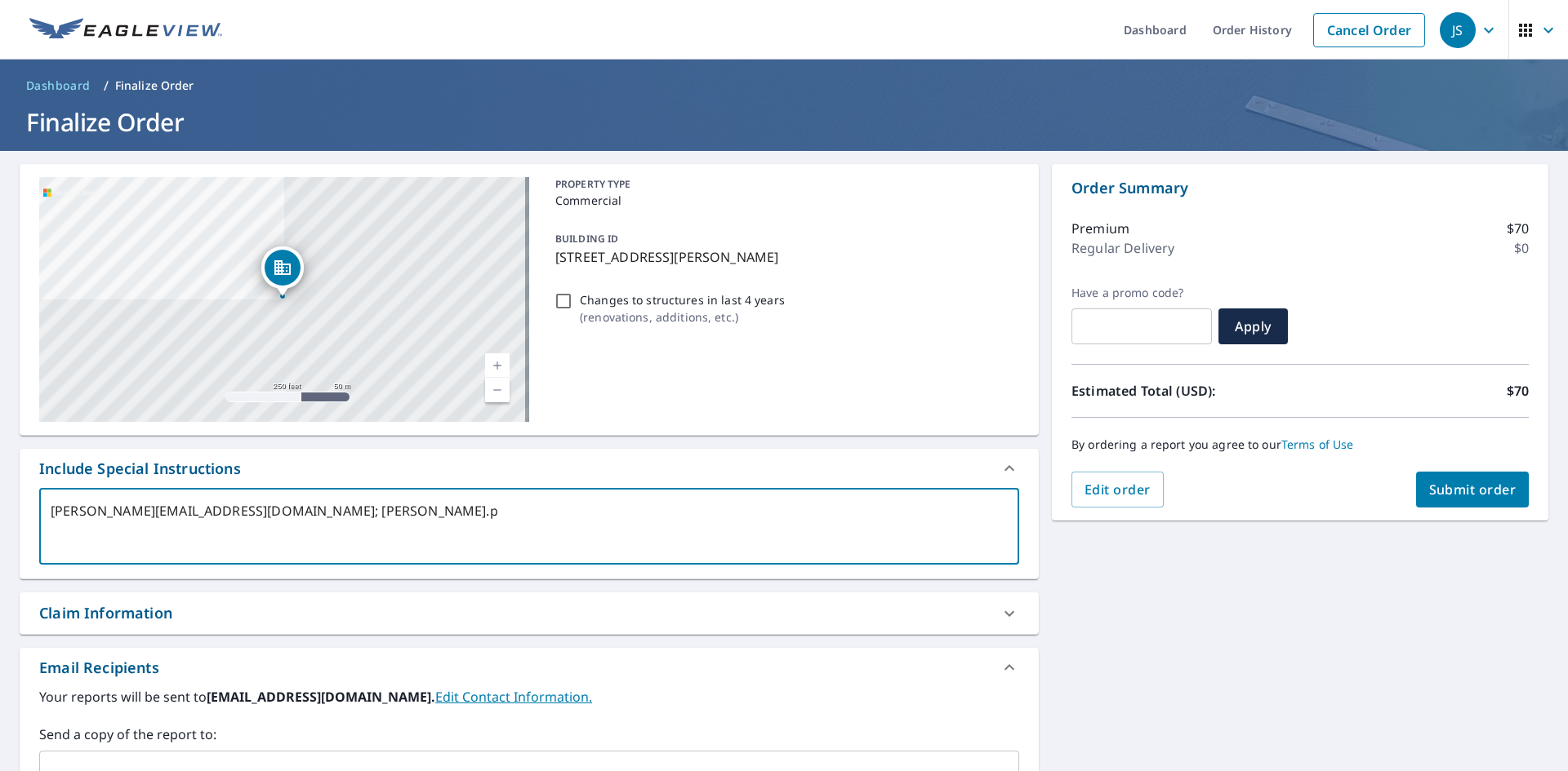
type textarea "[PERSON_NAME][EMAIL_ADDRESS][DOMAIN_NAME]; [PERSON_NAME][DOMAIN_NAME]"
type textarea "x"
type textarea "[PERSON_NAME][EMAIL_ADDRESS][DOMAIN_NAME]; [PERSON_NAME][DOMAIN_NAME]"
type textarea "x"
type textarea "[PERSON_NAME][EMAIL_ADDRESS][DOMAIN_NAME]; [PERSON_NAME][DOMAIN_NAME]"
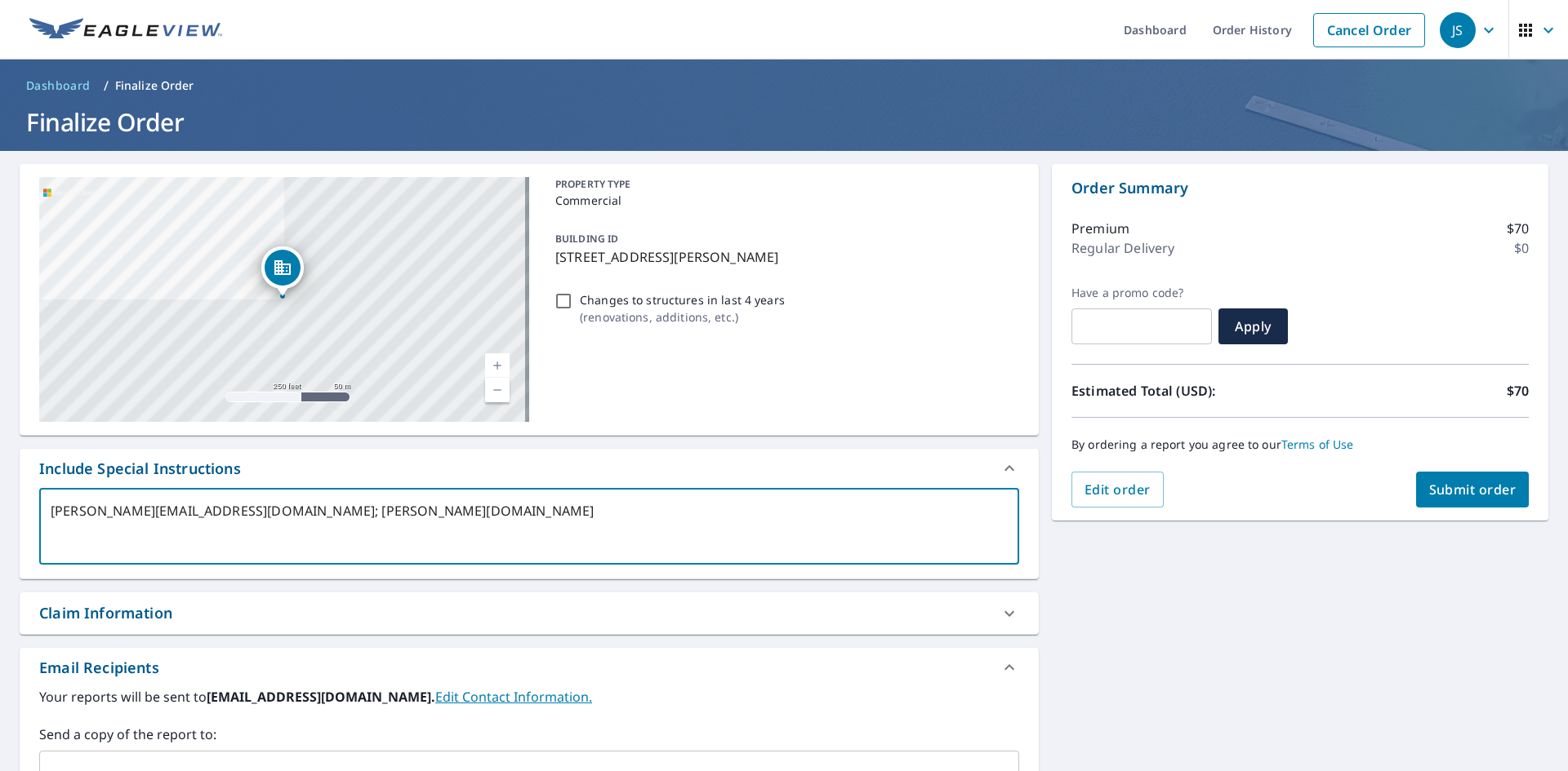
type textarea "x"
type textarea "[PERSON_NAME][EMAIL_ADDRESS][DOMAIN_NAME]; [PERSON_NAME][DOMAIN_NAME]"
type textarea "x"
type textarea "[PERSON_NAME][EMAIL_ADDRESS][DOMAIN_NAME]; [PERSON_NAME][DOMAIN_NAME]"
type textarea "x"
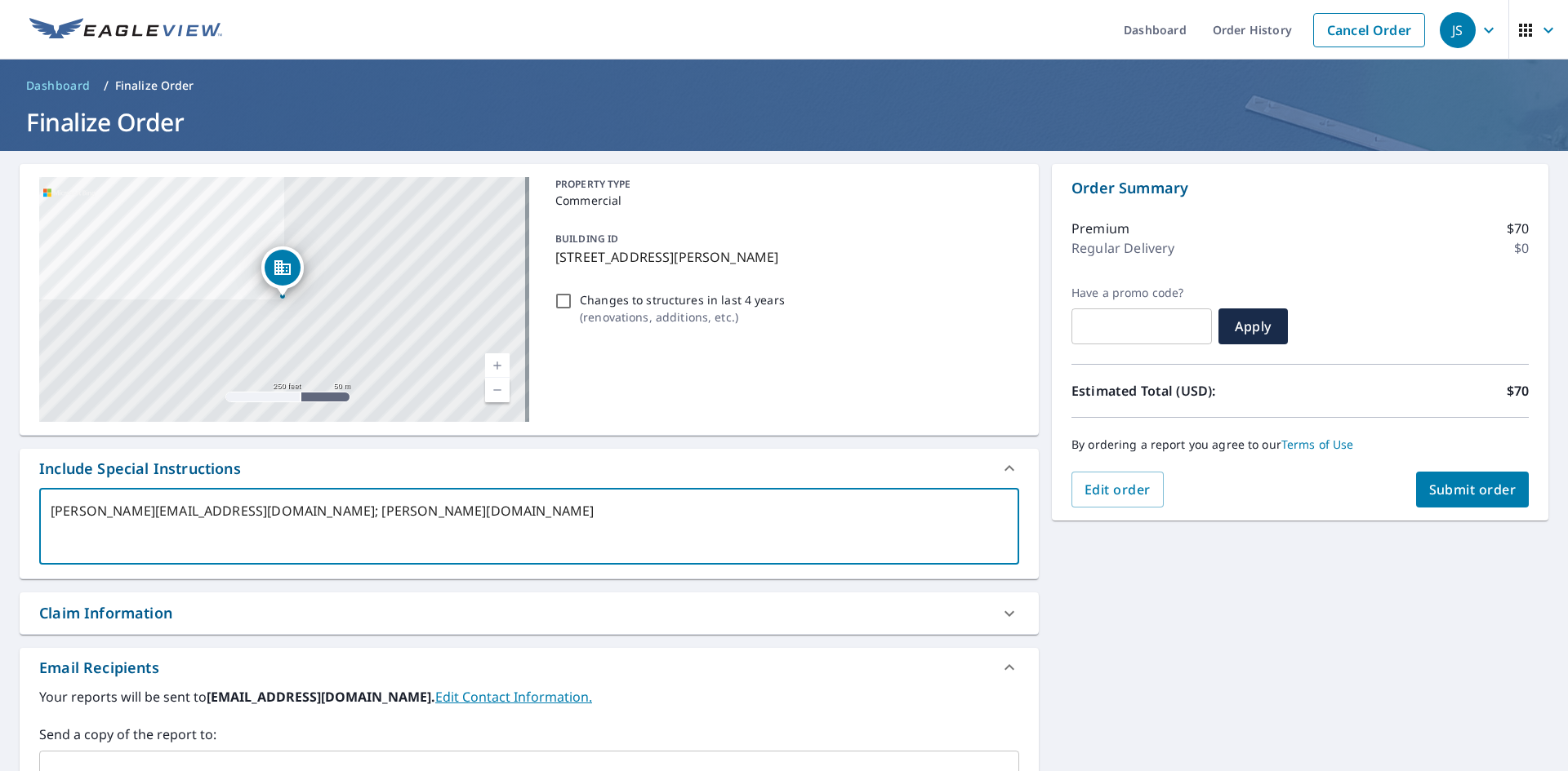
type textarea "[PERSON_NAME][EMAIL_ADDRESS][DOMAIN_NAME]; [PERSON_NAME][DOMAIN_NAME]"
type textarea "x"
type textarea "[PERSON_NAME][EMAIL_ADDRESS][DOMAIN_NAME]; [PERSON_NAME][DOMAIN_NAME][PERSON_NA…"
type textarea "x"
type textarea "[PERSON_NAME][EMAIL_ADDRESS][DOMAIN_NAME]; [PERSON_NAME][DOMAIN_NAME][PERSON_NA…"
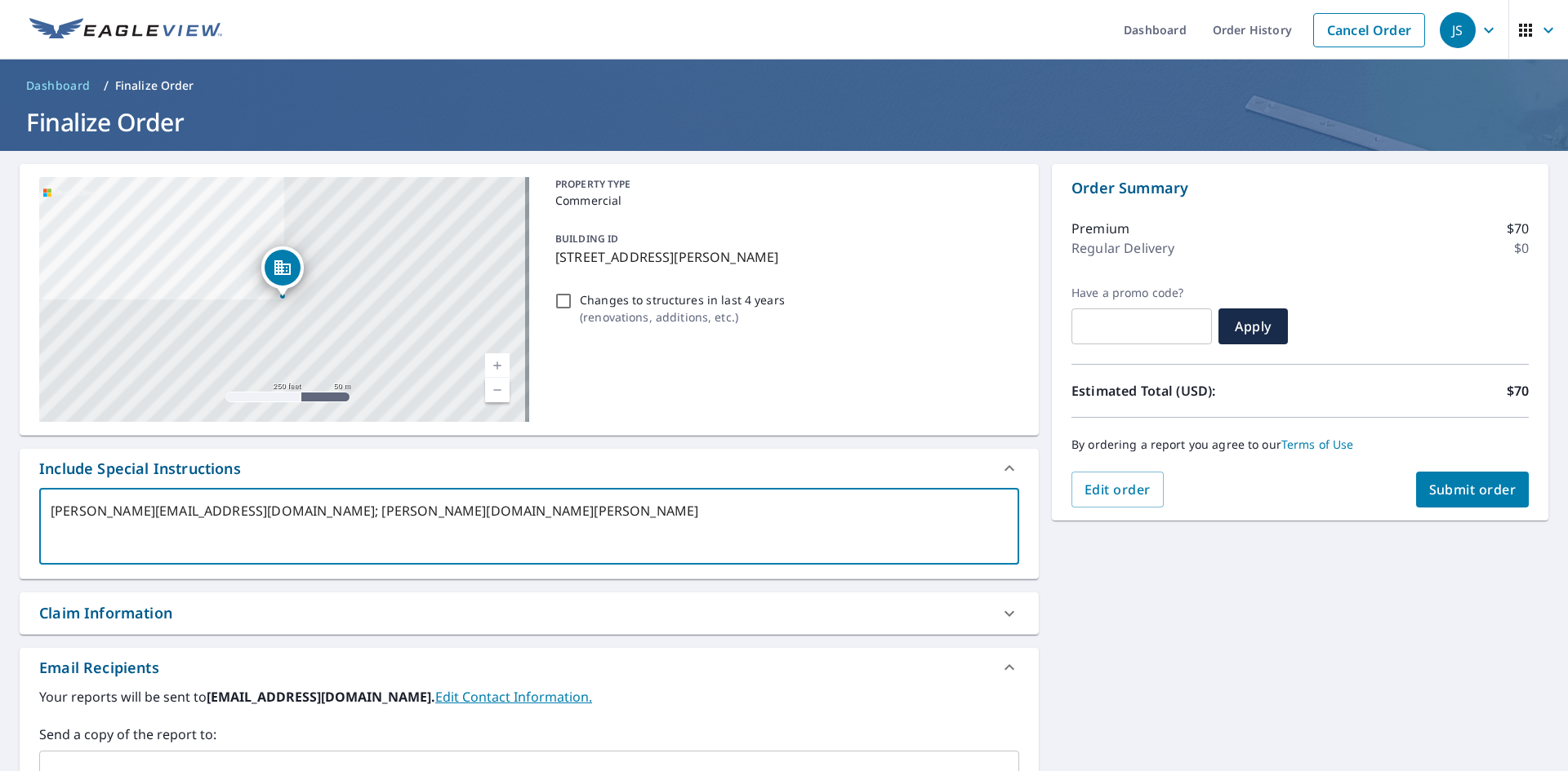
type textarea "x"
type textarea "[PERSON_NAME][EMAIL_ADDRESS][DOMAIN_NAME]; [PERSON_NAME][DOMAIN_NAME][PERSON_NA…"
type textarea "x"
type textarea "[PERSON_NAME][EMAIL_ADDRESS][DOMAIN_NAME]; [PERSON_NAME][DOMAIN_NAME][PERSON_NA…"
type textarea "x"
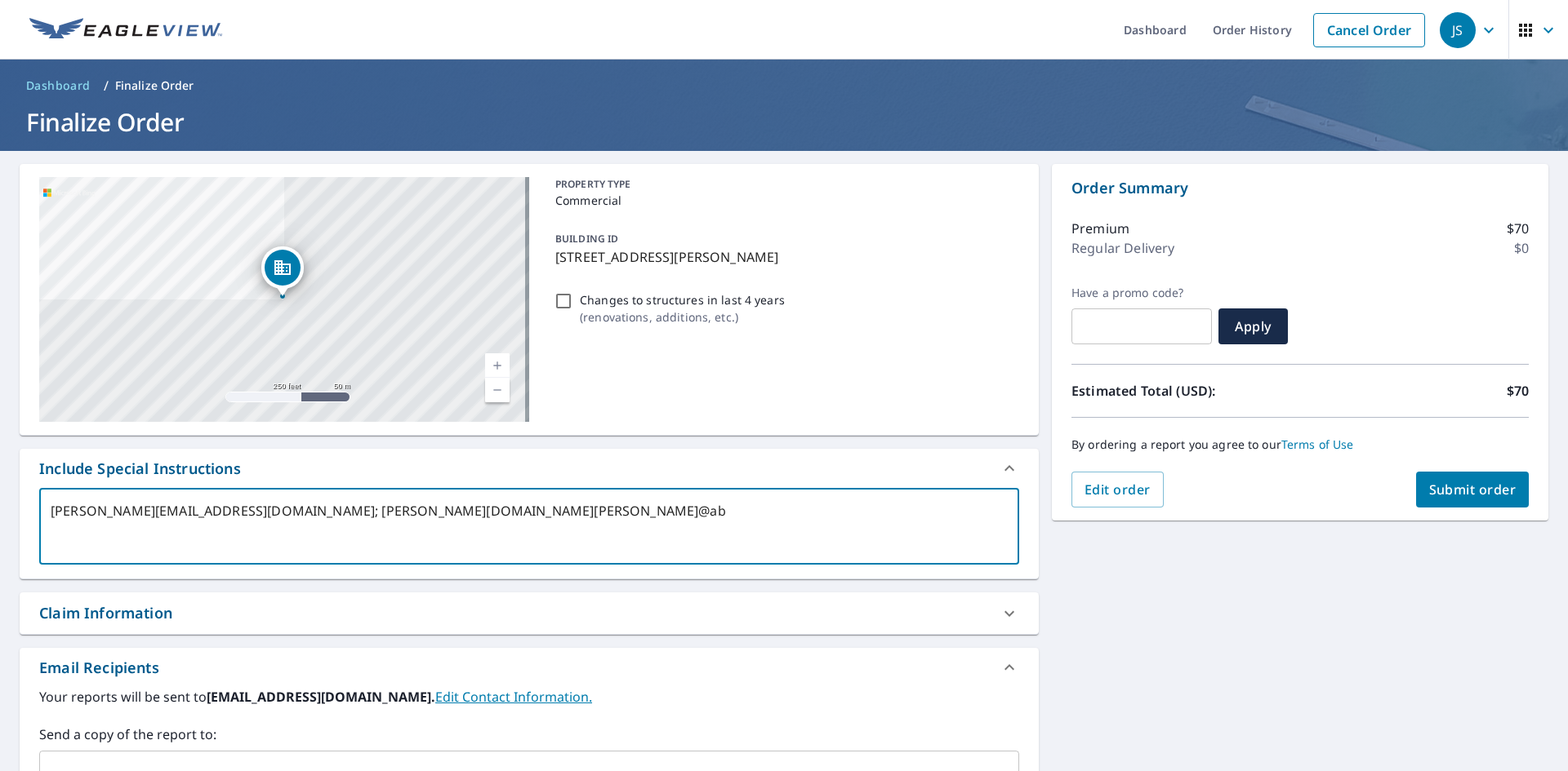
type textarea "[PERSON_NAME][EMAIL_ADDRESS][DOMAIN_NAME]; [PERSON_NAME][DOMAIN_NAME][PERSON_NA…"
type textarea "x"
type textarea "[PERSON_NAME][EMAIL_ADDRESS][DOMAIN_NAME]; [PERSON_NAME][DOMAIN_NAME][PERSON_NA…"
type textarea "x"
type textarea "[PERSON_NAME][EMAIL_ADDRESS][DOMAIN_NAME]; [PERSON_NAME][DOMAIN_NAME][PERSON_NA…"
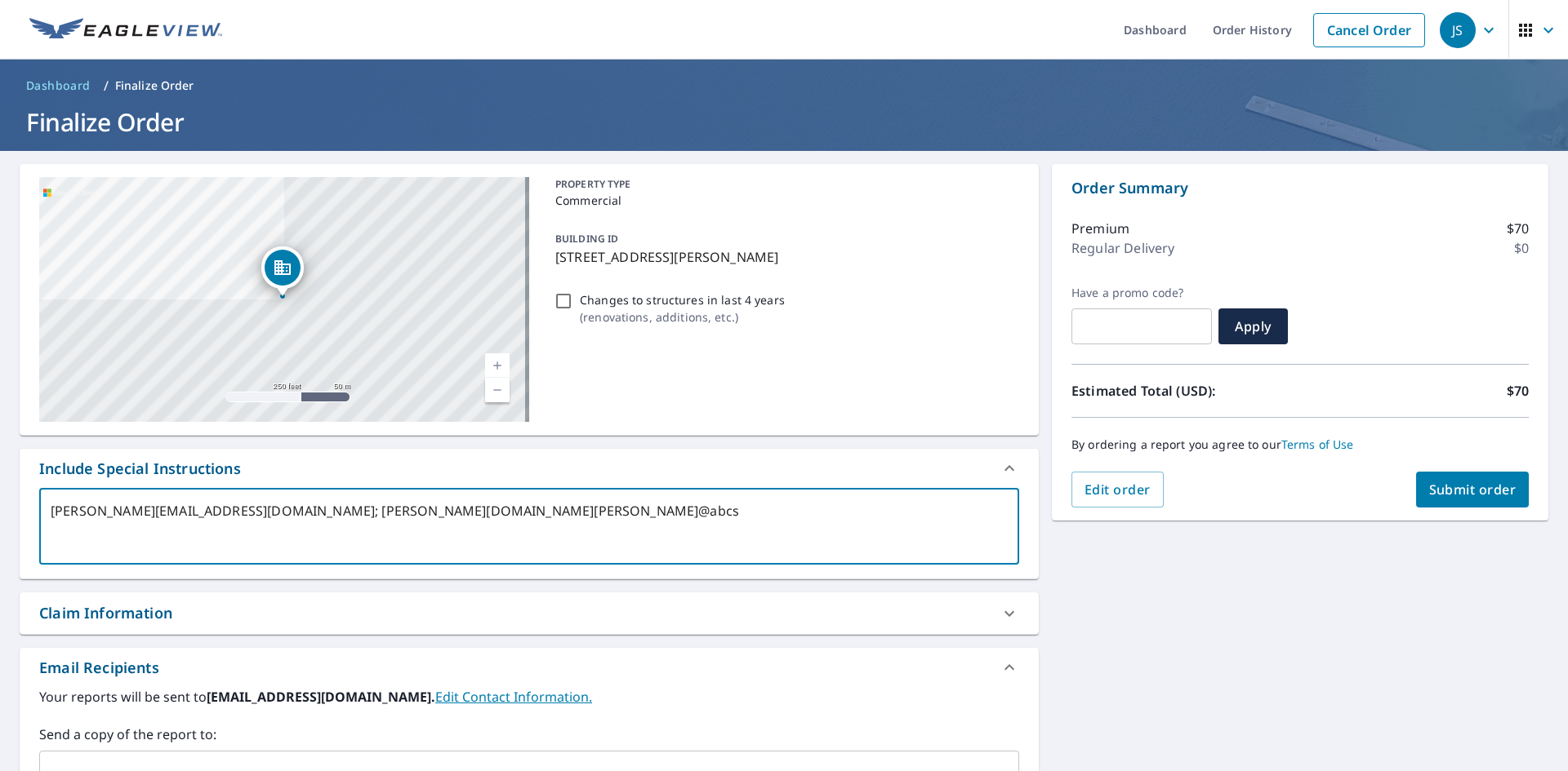
type textarea "x"
type textarea "[PERSON_NAME][EMAIL_ADDRESS][DOMAIN_NAME]; [PERSON_NAME][DOMAIN_NAME][PERSON_NA…"
type textarea "x"
type textarea "[PERSON_NAME][EMAIL_ADDRESS][DOMAIN_NAME]; [PERSON_NAME][DOMAIN_NAME][PERSON_NA…"
type textarea "x"
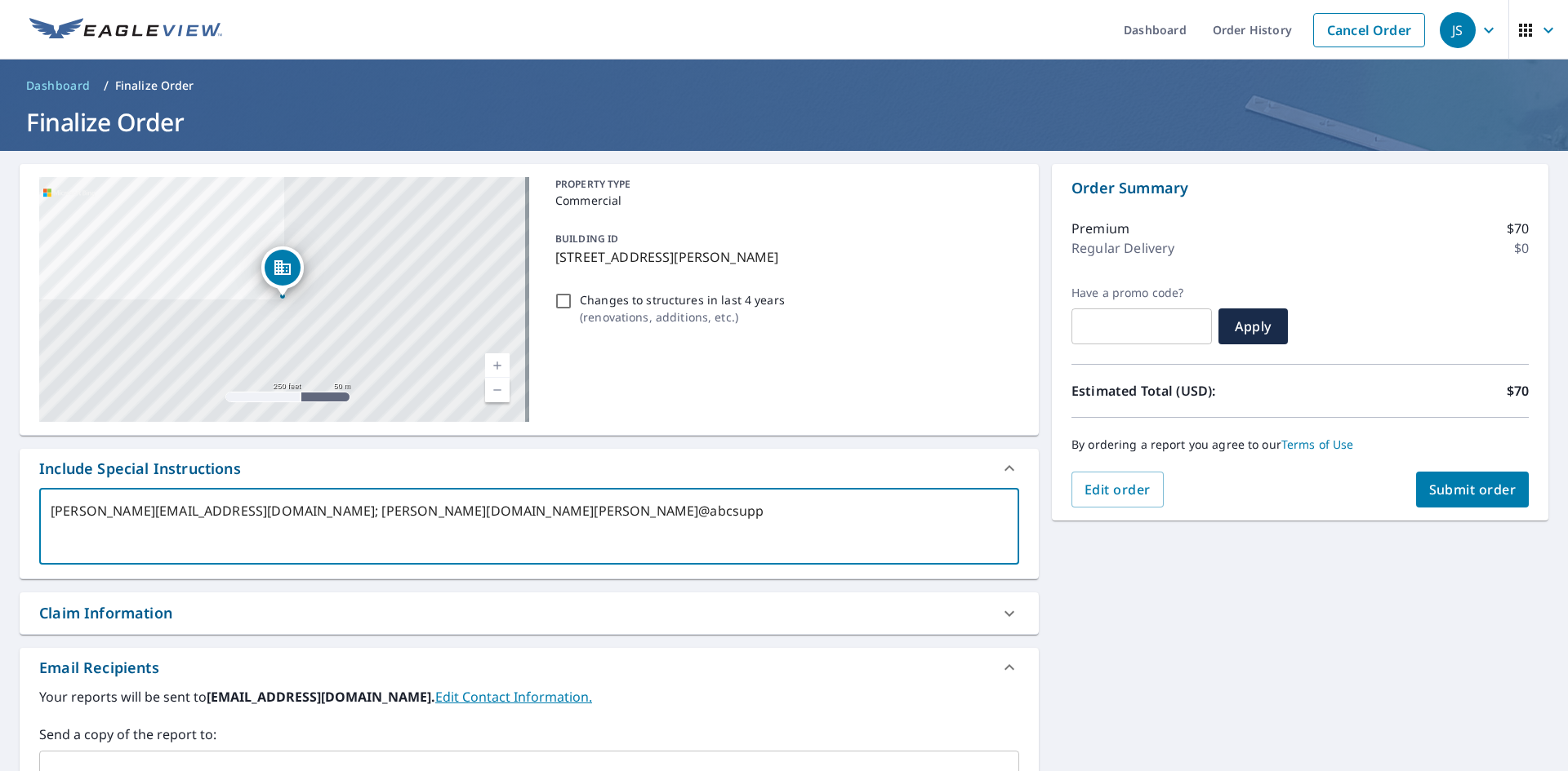
type textarea "[PERSON_NAME][EMAIL_ADDRESS][DOMAIN_NAME]; [PERSON_NAME][DOMAIN_NAME][PERSON_NA…"
type textarea "x"
type textarea "[PERSON_NAME][EMAIL_ADDRESS][DOMAIN_NAME]; [PERSON_NAME][DOMAIN_NAME][PERSON_NA…"
type textarea "x"
type textarea "[PERSON_NAME][EMAIL_ADDRESS][DOMAIN_NAME]; [PERSON_NAME][DOMAIN_NAME][PERSON_NA…"
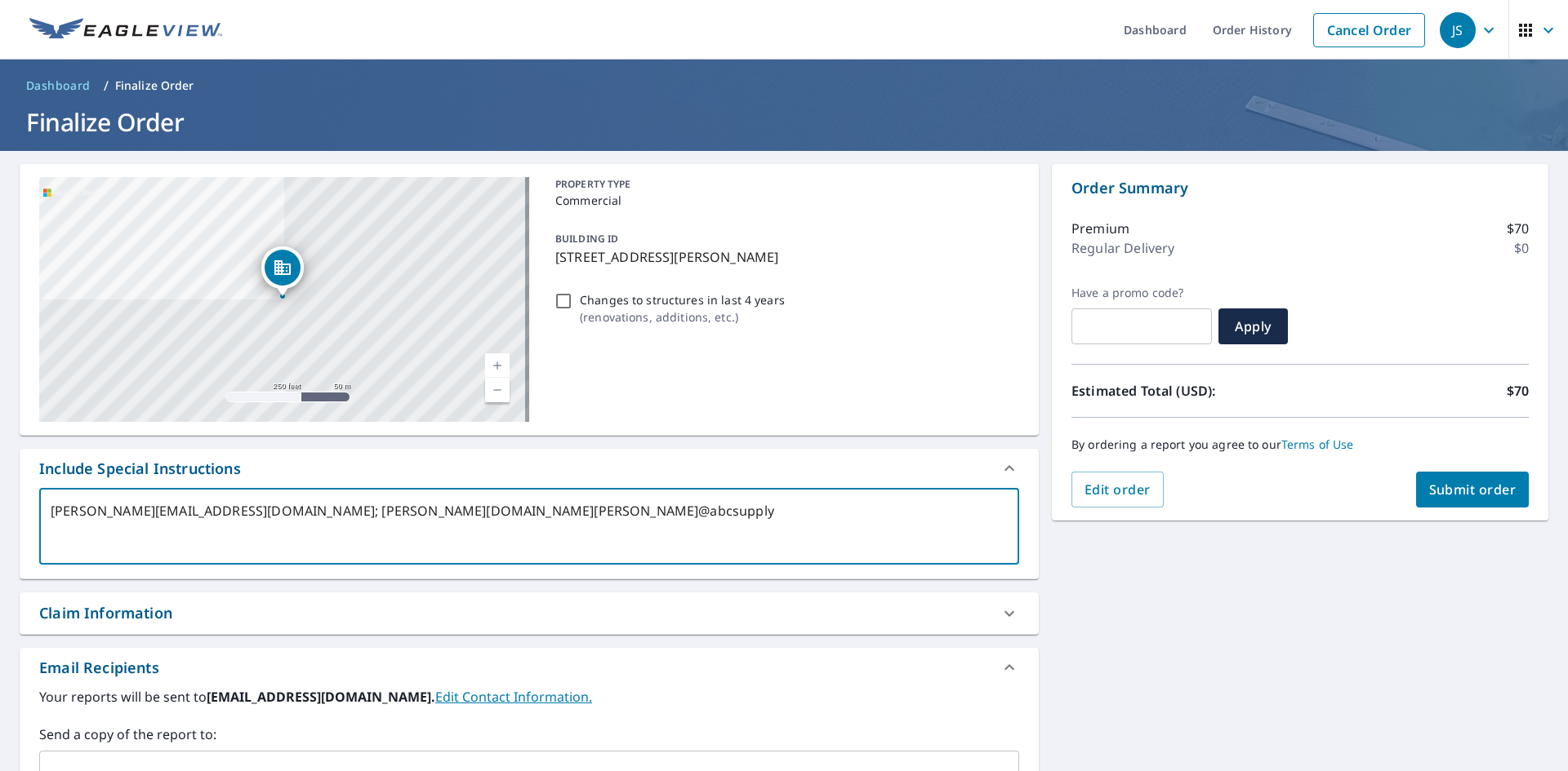
type textarea "x"
type textarea "[PERSON_NAME][EMAIL_ADDRESS][DOMAIN_NAME]; [PERSON_NAME][DOMAIN_NAME][PERSON_NA…"
type textarea "x"
type textarea "[PERSON_NAME][EMAIL_ADDRESS][DOMAIN_NAME]; [PERSON_NAME][DOMAIN_NAME][EMAIL_ADD…"
type textarea "x"
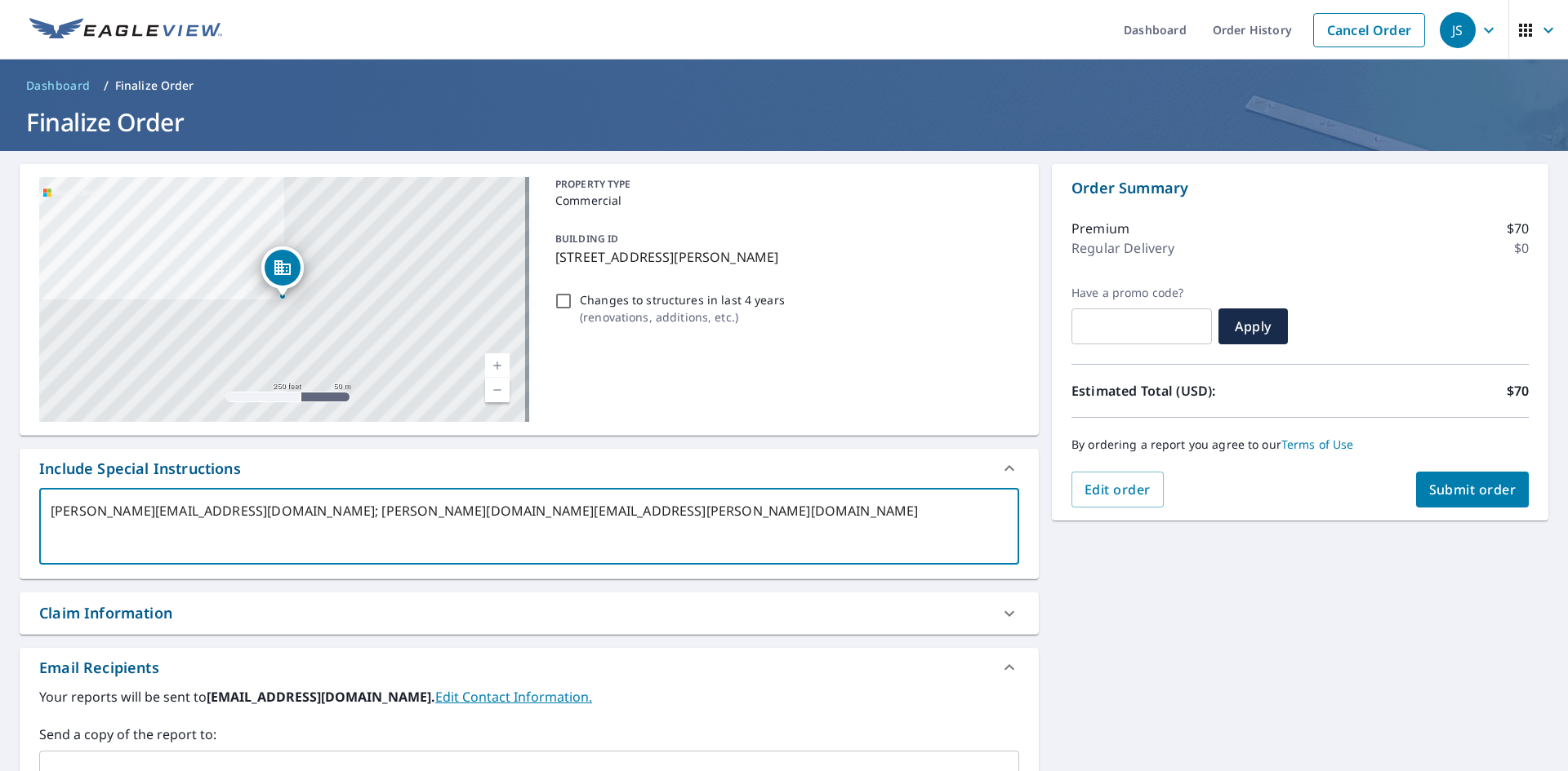
type textarea "[PERSON_NAME][EMAIL_ADDRESS][DOMAIN_NAME]; [PERSON_NAME][DOMAIN_NAME][EMAIL_ADD…"
type textarea "x"
type textarea "[PERSON_NAME][EMAIL_ADDRESS][DOMAIN_NAME]; [PERSON_NAME][DOMAIN_NAME][EMAIL_ADD…"
drag, startPoint x: 459, startPoint y: 514, endPoint x: 25, endPoint y: 509, distance: 434.0
click at [27, 509] on div "[PERSON_NAME][EMAIL_ADDRESS][DOMAIN_NAME]; [PERSON_NAME][DOMAIN_NAME][EMAIL_ADD…" at bounding box center [529, 534] width 1019 height 90
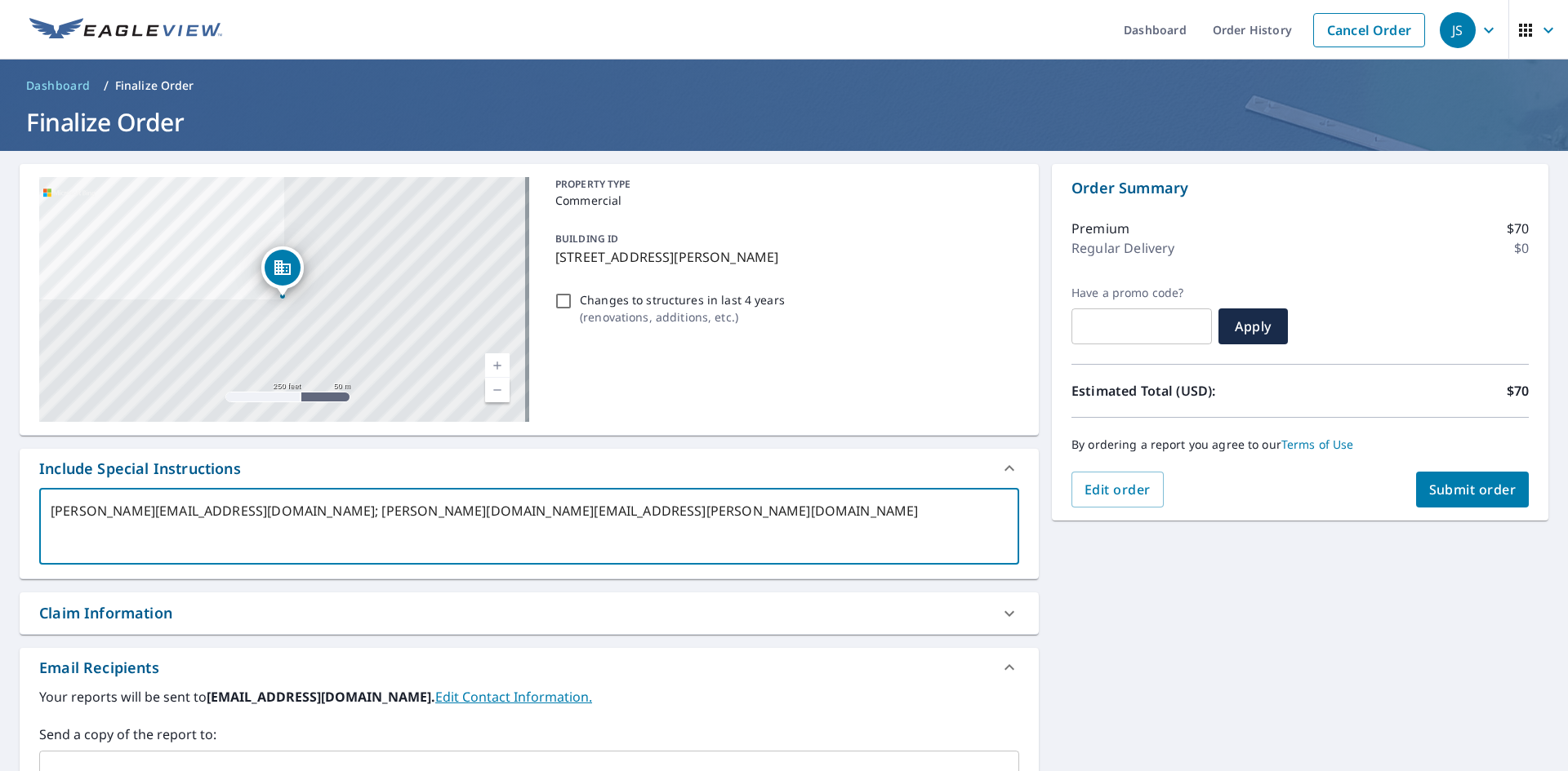
click at [153, 621] on div "Claim Information" at bounding box center [105, 613] width 133 height 22
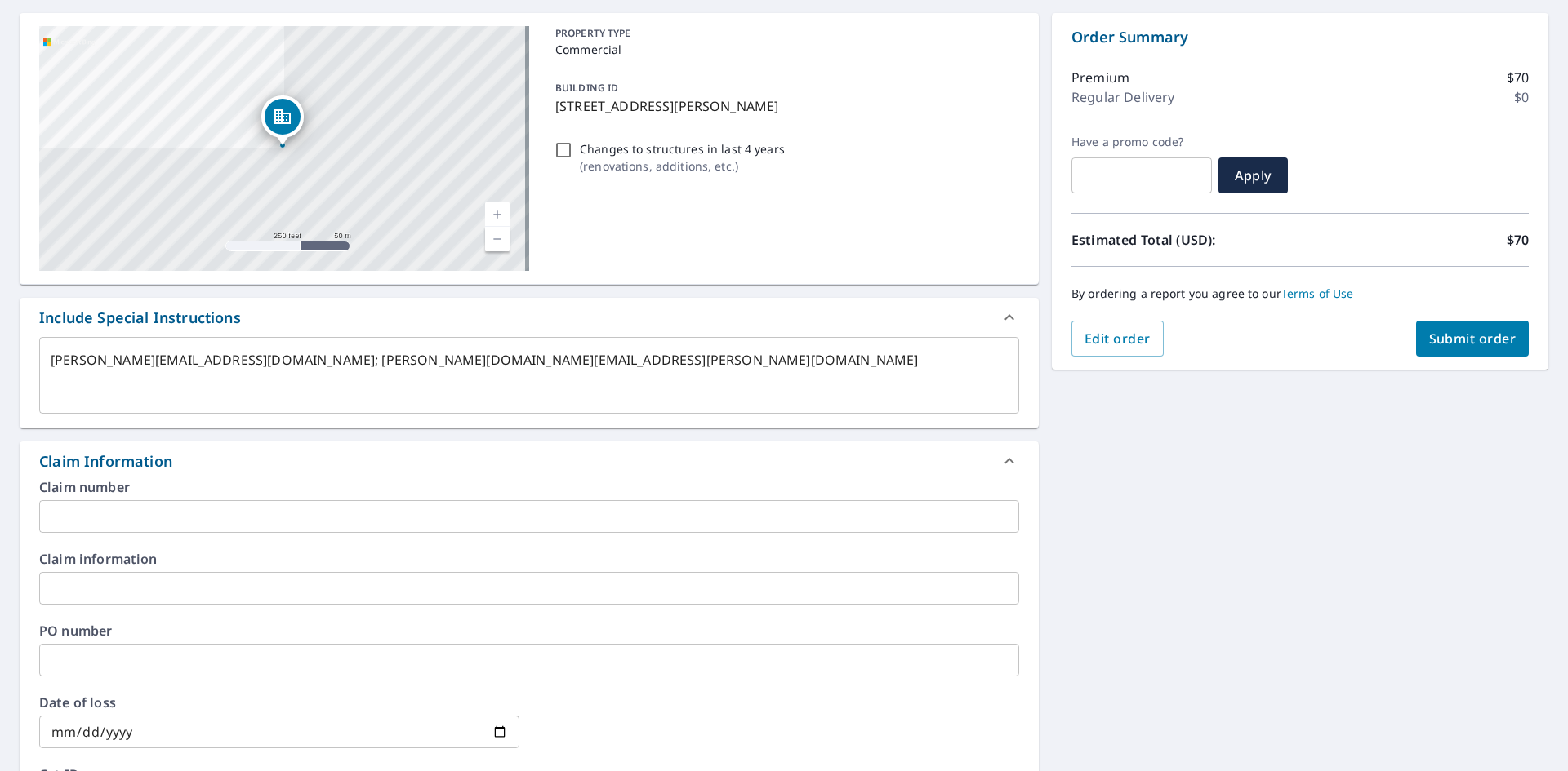
scroll to position [245, 0]
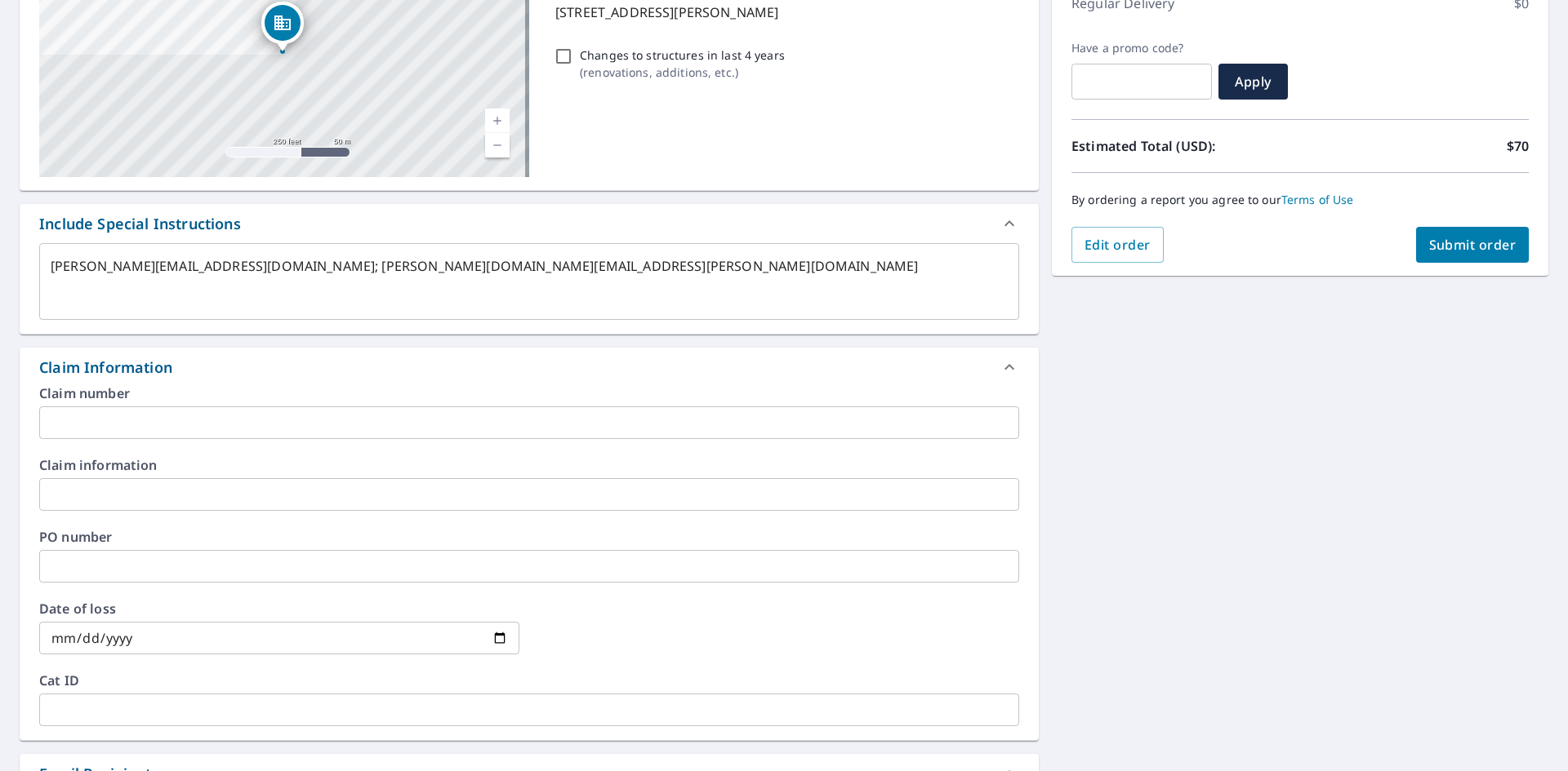
click at [104, 556] on input "text" at bounding box center [529, 566] width 980 height 33
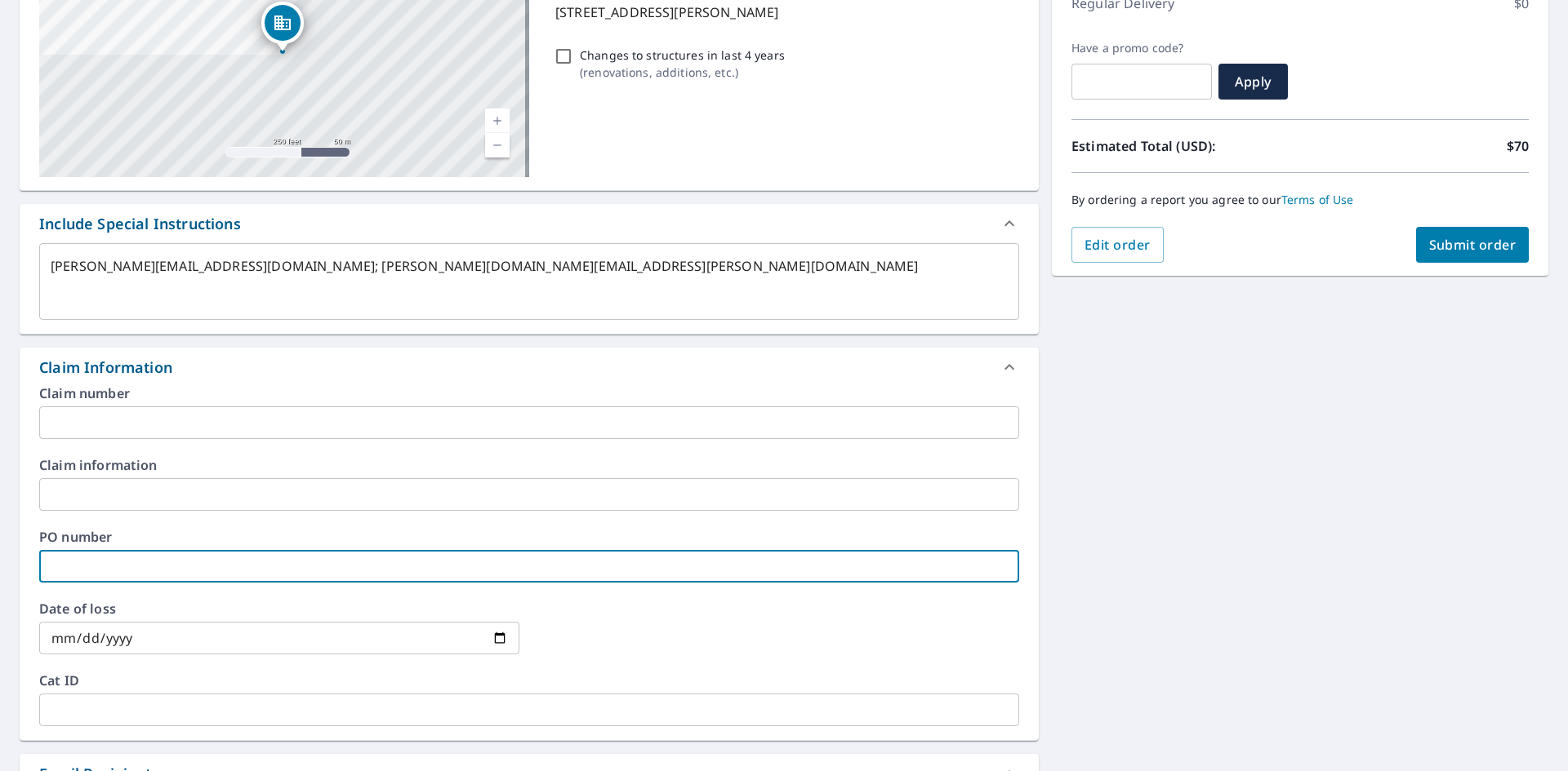
type textarea "x"
type input "A"
type textarea "x"
type input "Ad"
type textarea "x"
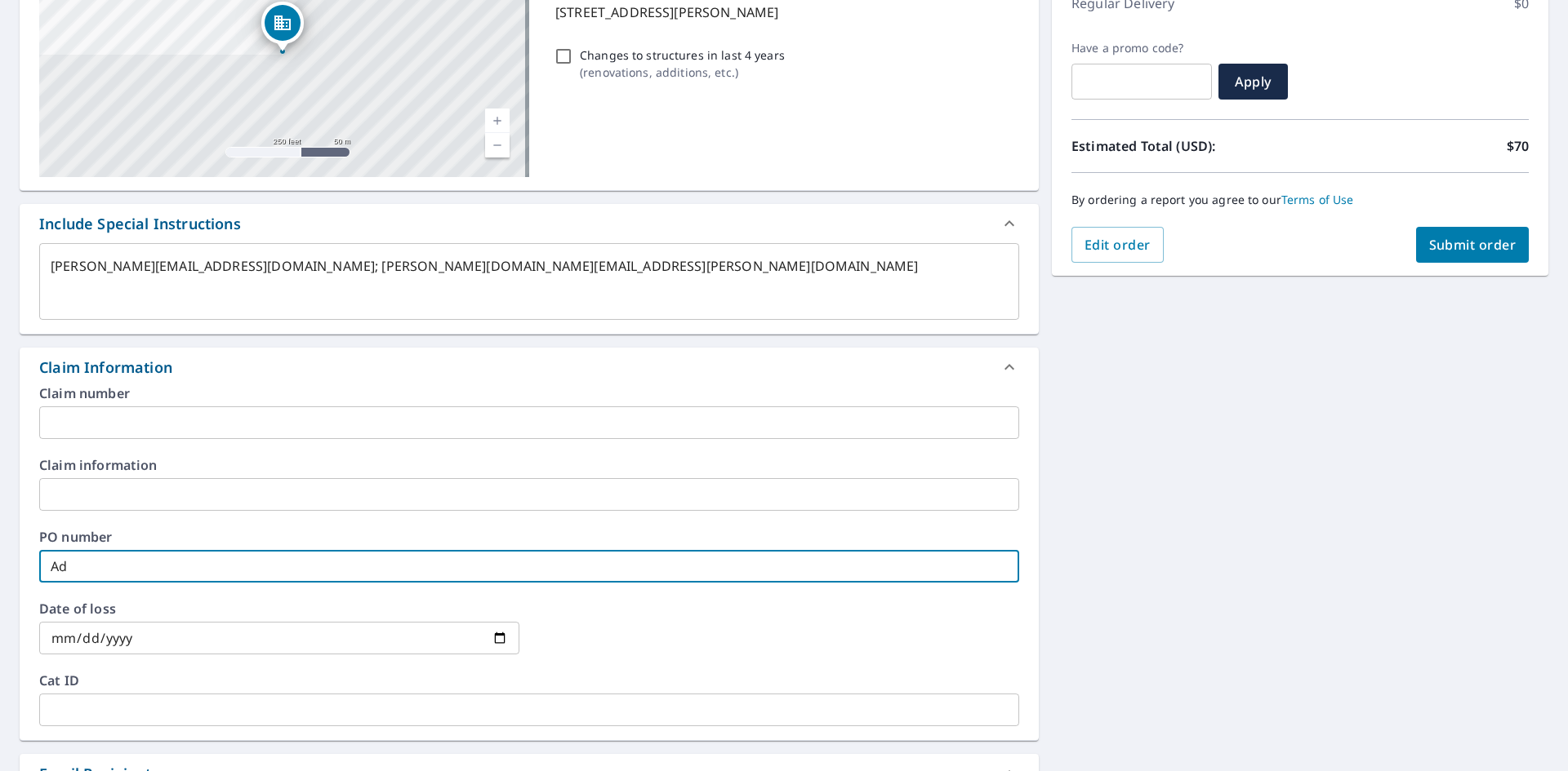
type input "Adv"
type textarea "x"
type input "Adva"
type textarea "x"
type input "Advan"
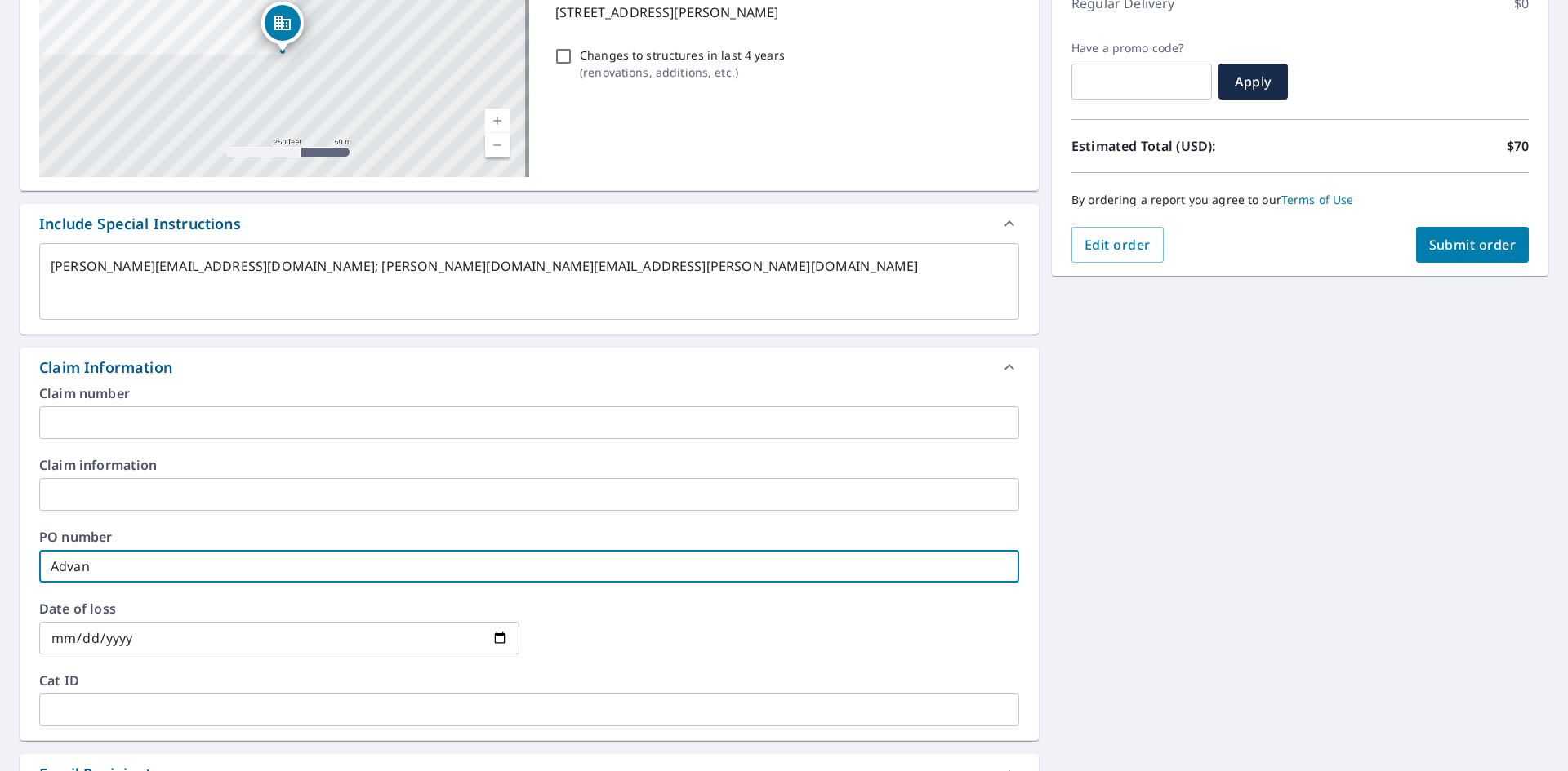
type textarea "x"
type input "Advanc"
type textarea "x"
type input "Advanced"
type textarea "x"
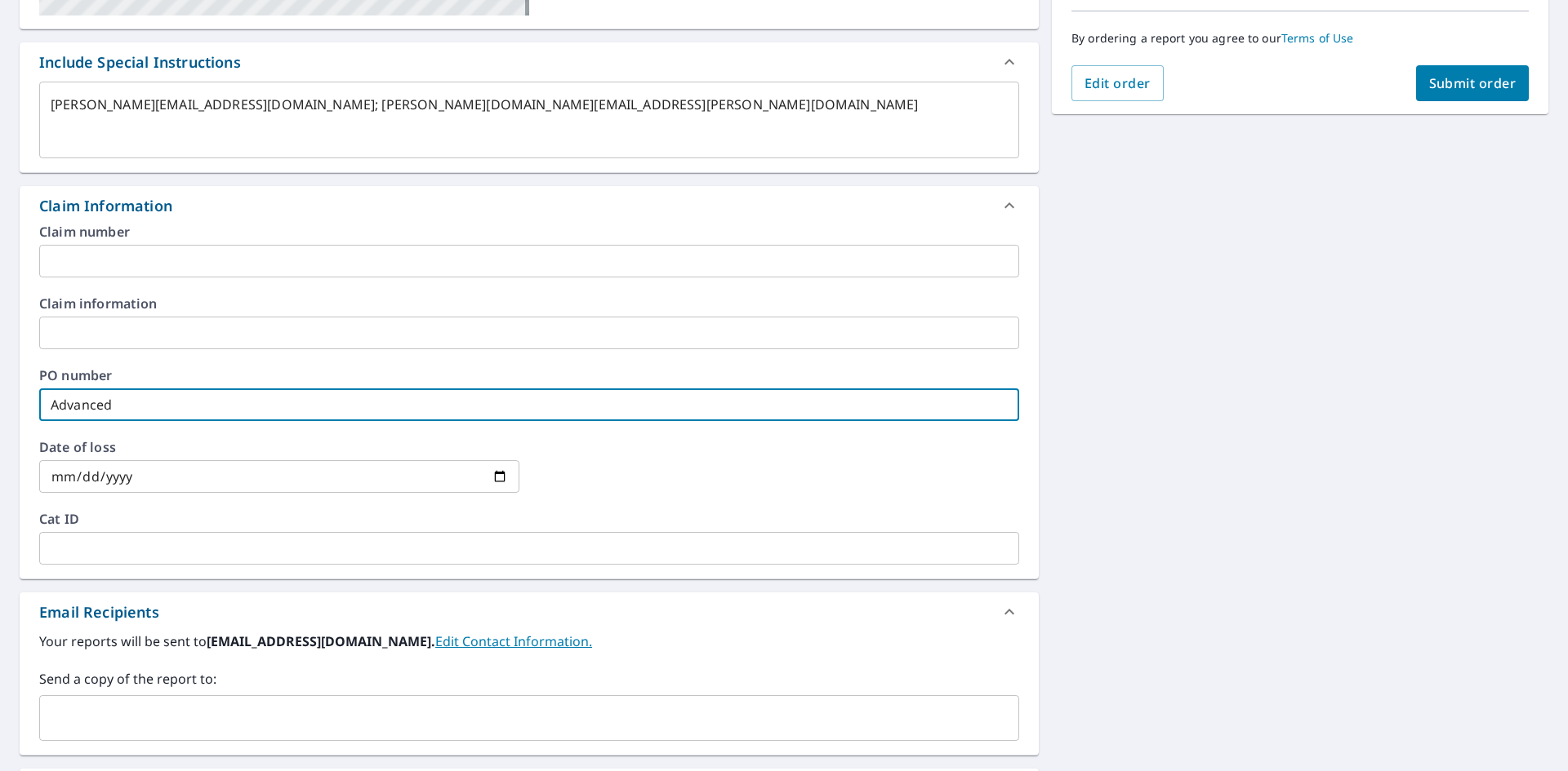
scroll to position [408, 0]
type input "Advanced"
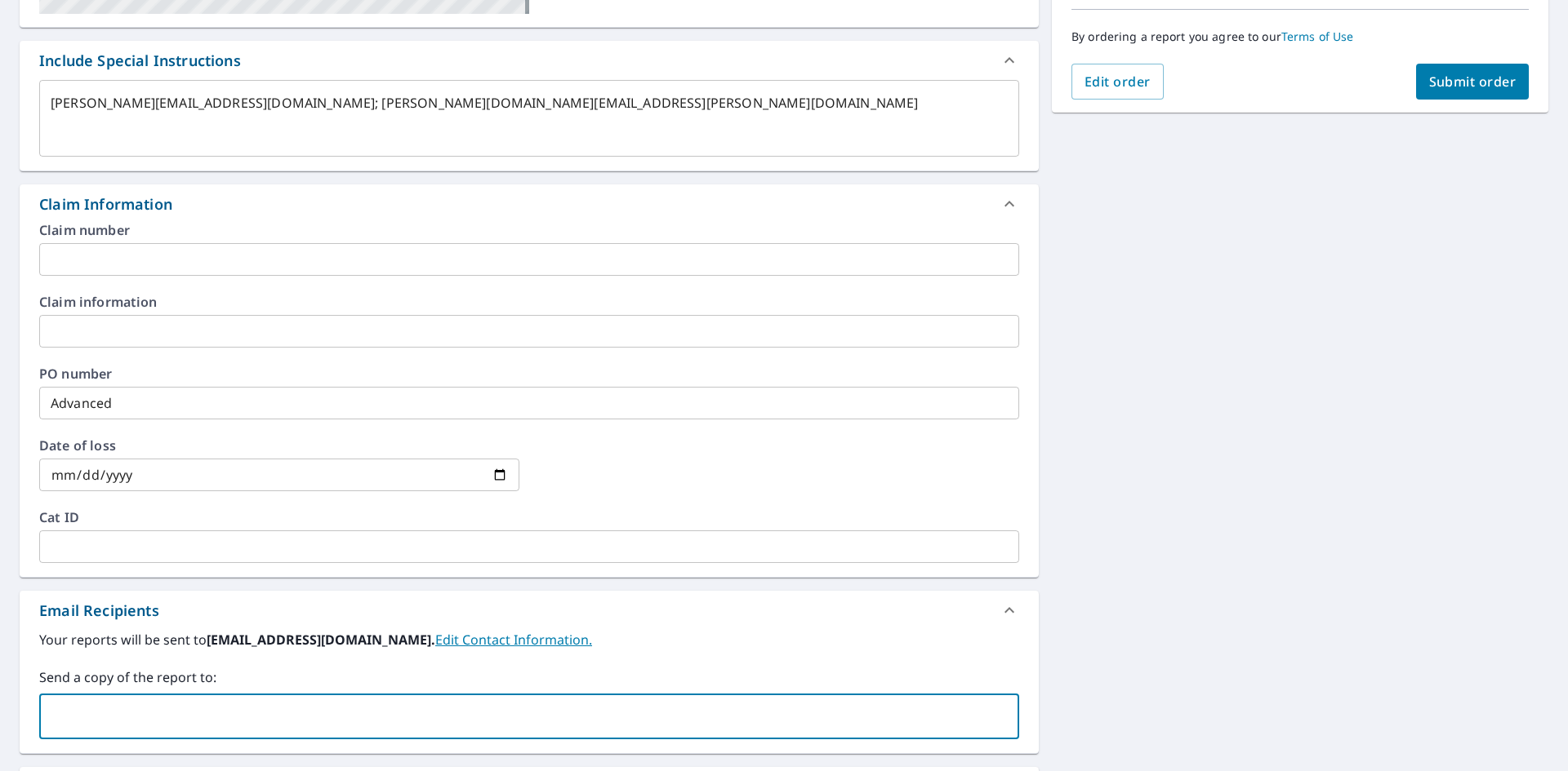
click at [156, 704] on input "text" at bounding box center [517, 716] width 940 height 31
paste input "[PERSON_NAME][EMAIL_ADDRESS][DOMAIN_NAME]; [PERSON_NAME][DOMAIN_NAME][EMAIL_ADD…"
type input "[PERSON_NAME][EMAIL_ADDRESS][DOMAIN_NAME]; [PERSON_NAME][DOMAIN_NAME][EMAIL_ADD…"
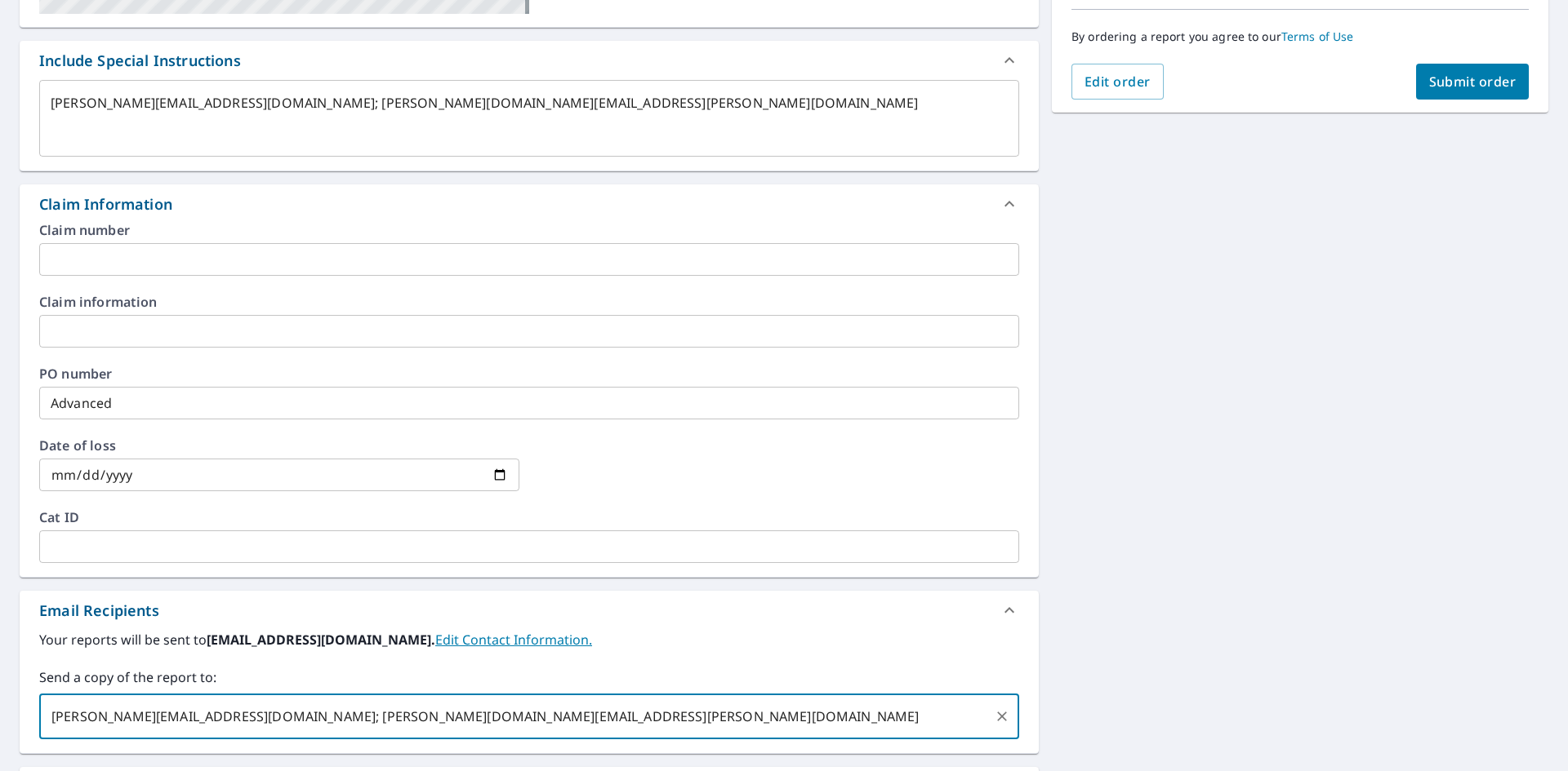
type textarea "x"
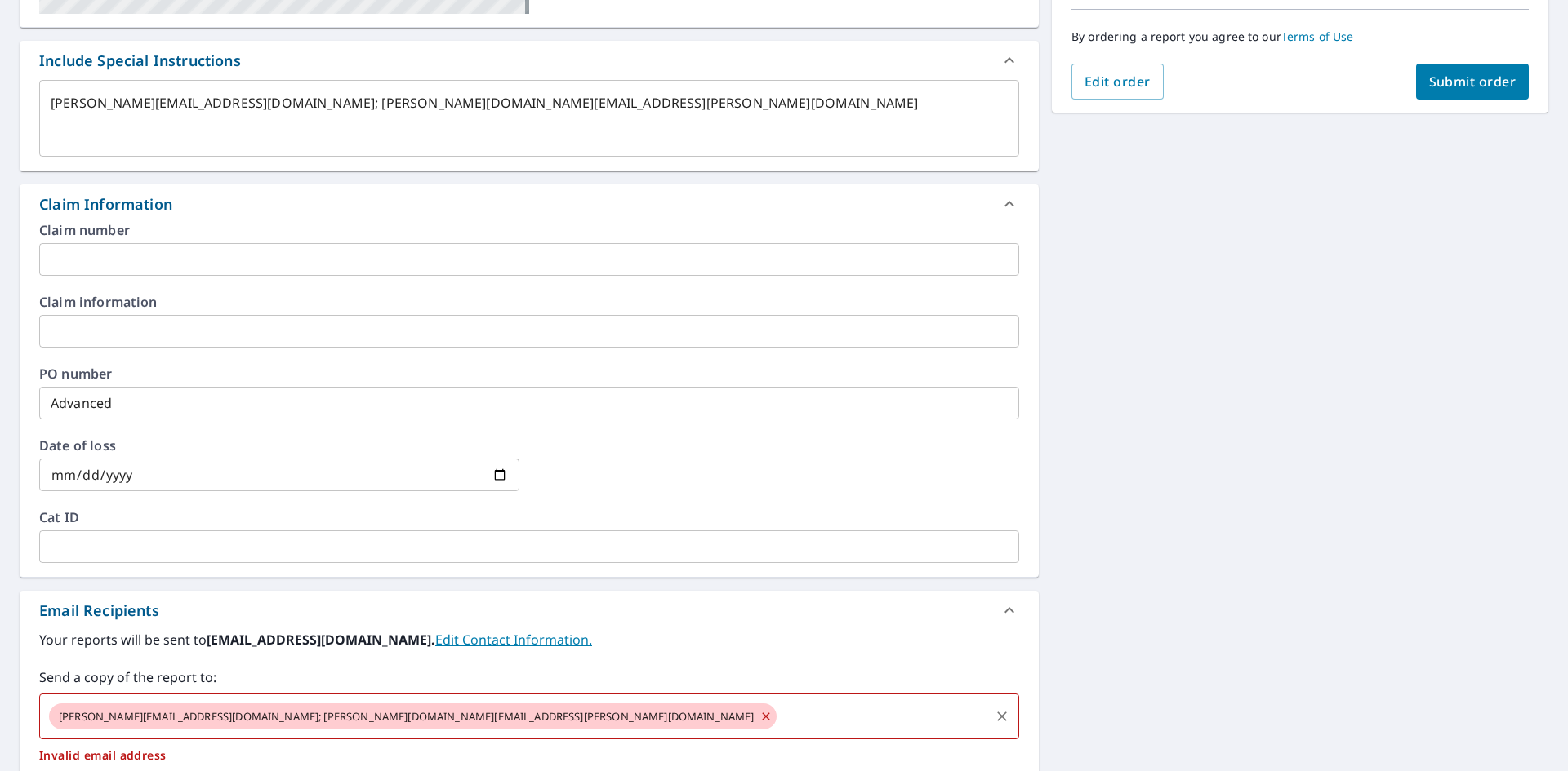
click at [196, 718] on span "[PERSON_NAME][EMAIL_ADDRESS][DOMAIN_NAME]; [PERSON_NAME][DOMAIN_NAME][EMAIL_ADD…" at bounding box center [407, 717] width 715 height 16
click at [760, 718] on icon at bounding box center [766, 716] width 13 height 18
type textarea "x"
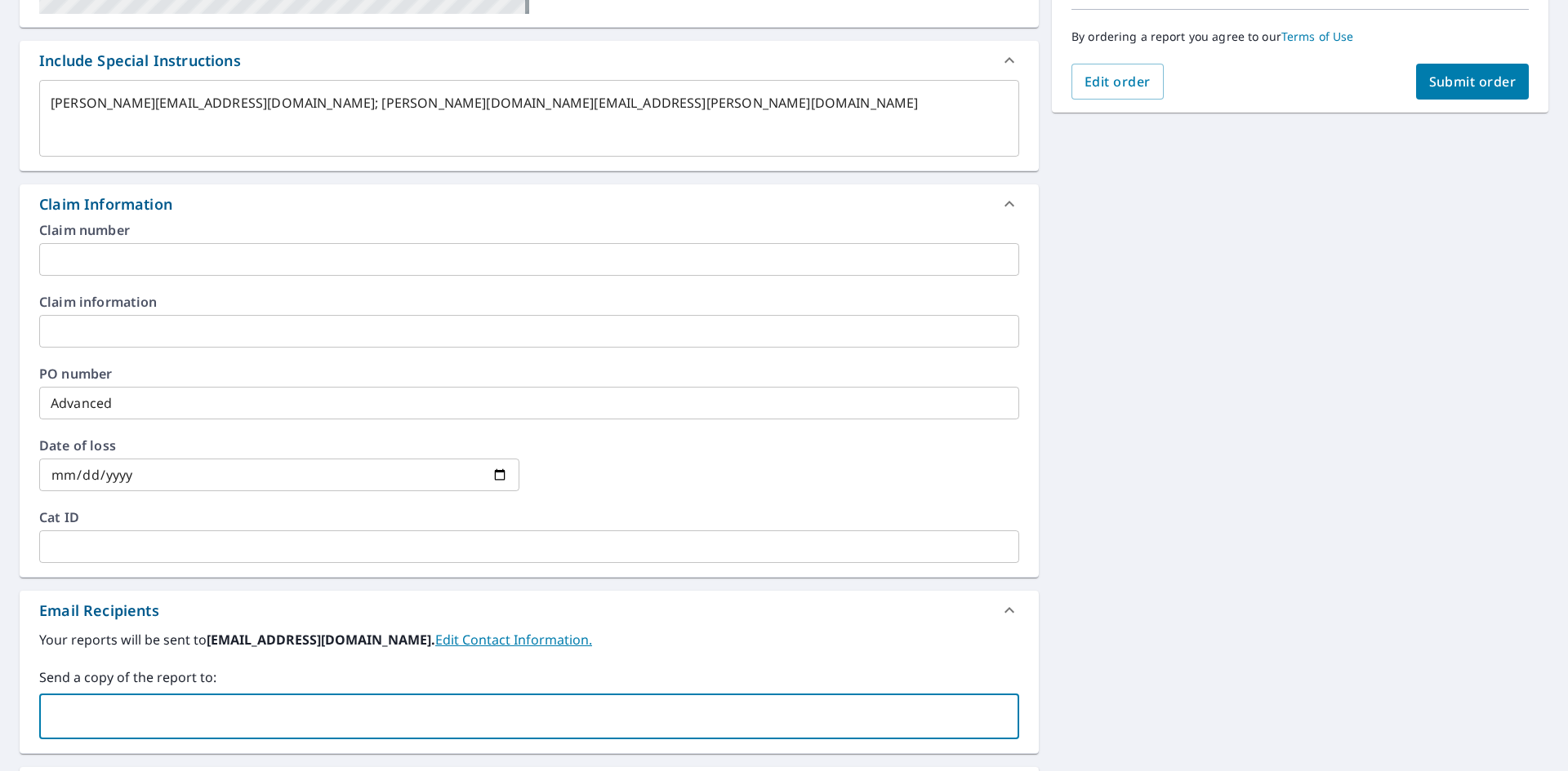
click at [285, 719] on input "text" at bounding box center [517, 716] width 940 height 31
type input "[PERSON_NAME][EMAIL_ADDRESS][DOMAIN_NAME]"
type textarea "x"
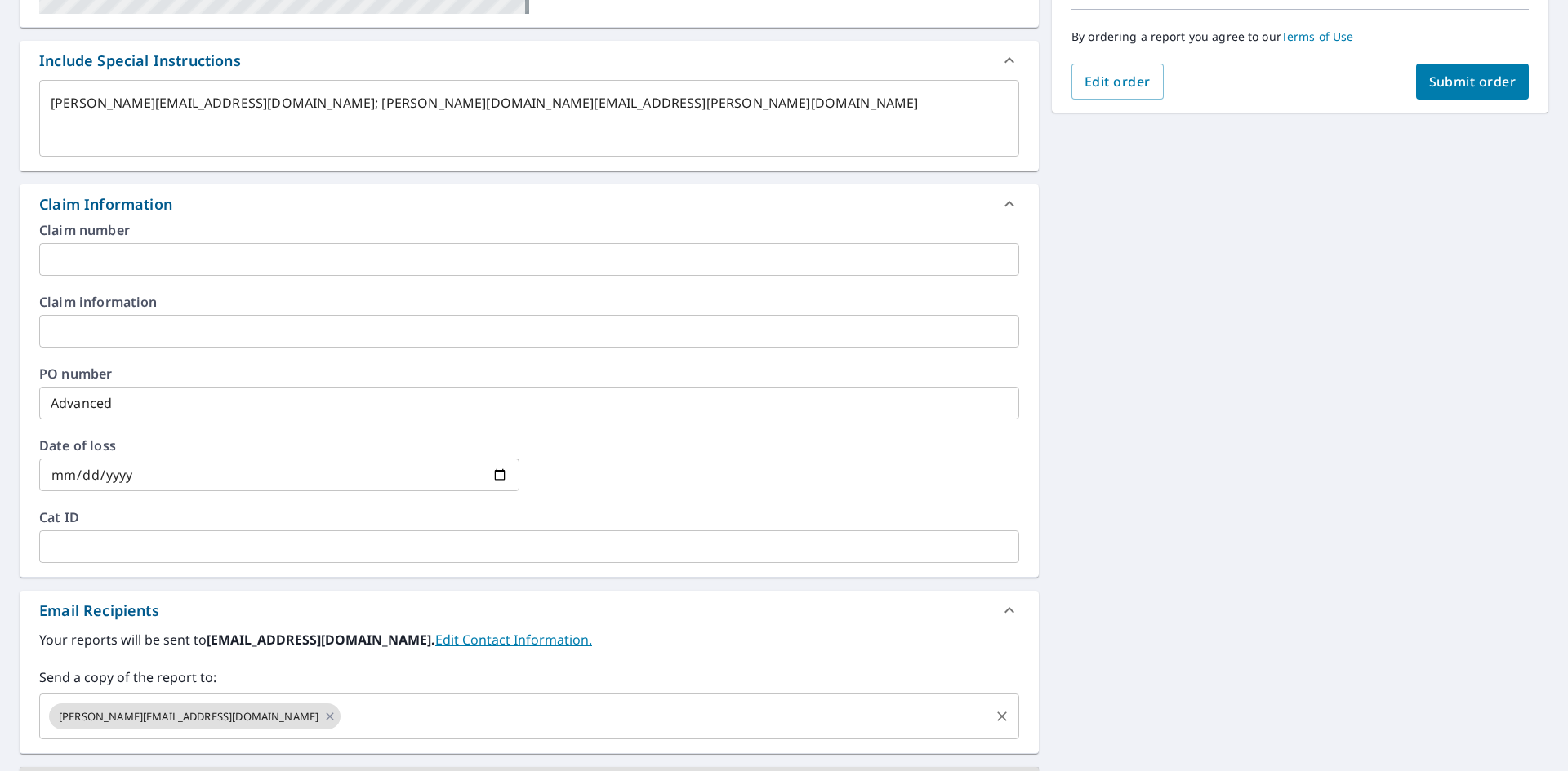
scroll to position [446, 0]
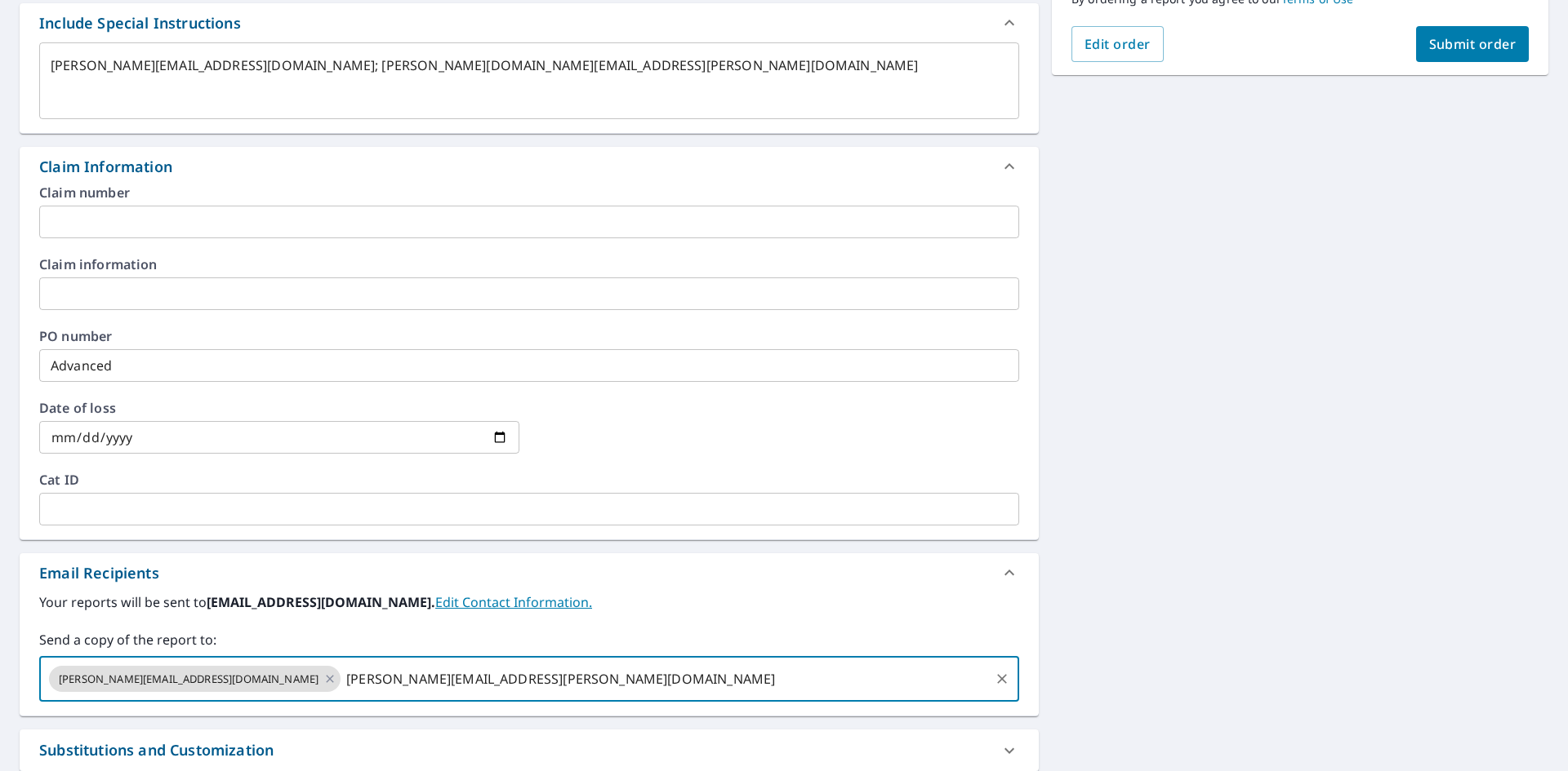
type input "[PERSON_NAME][EMAIL_ADDRESS][PERSON_NAME][DOMAIN_NAME]"
type textarea "x"
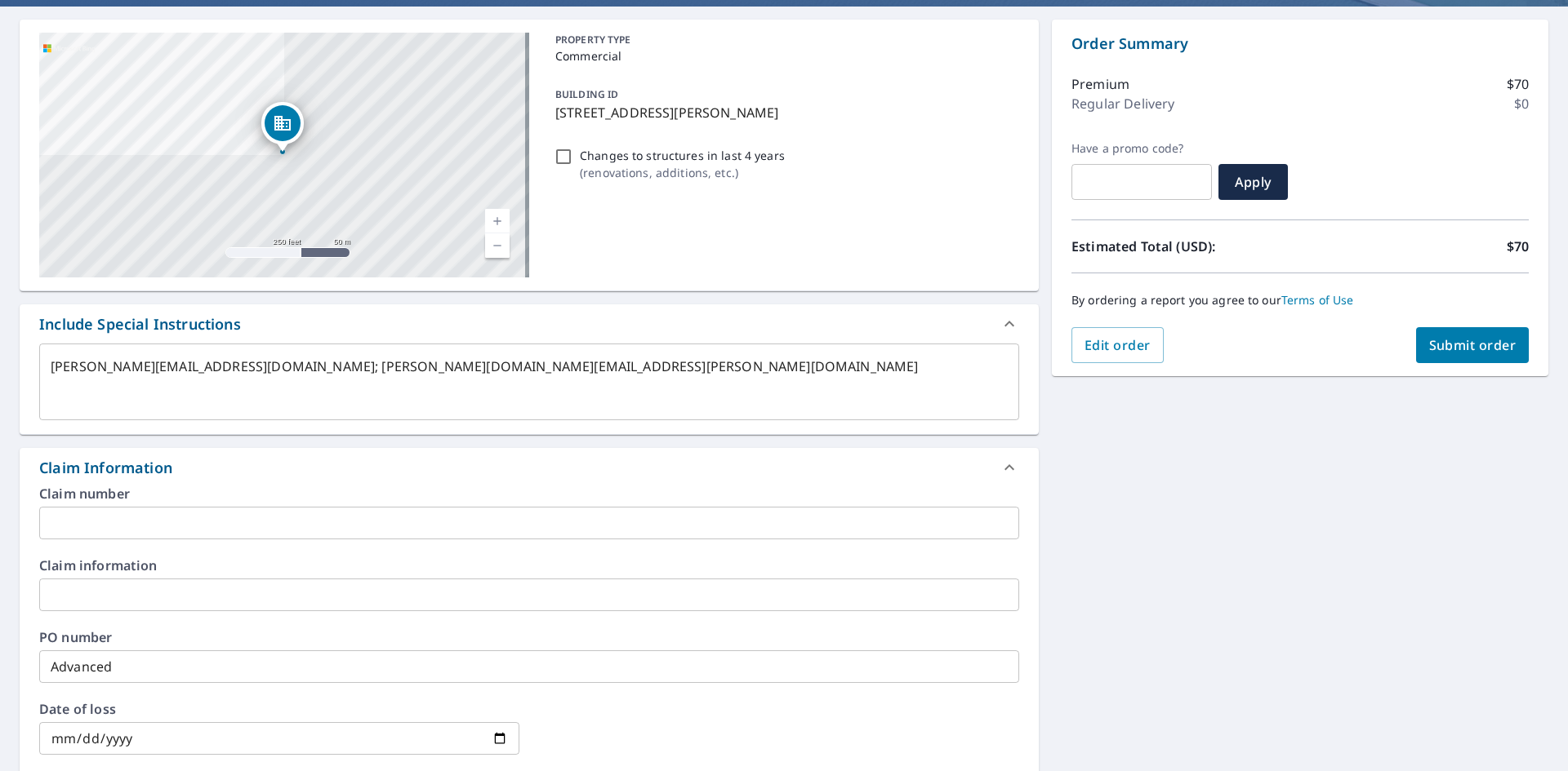
scroll to position [326, 0]
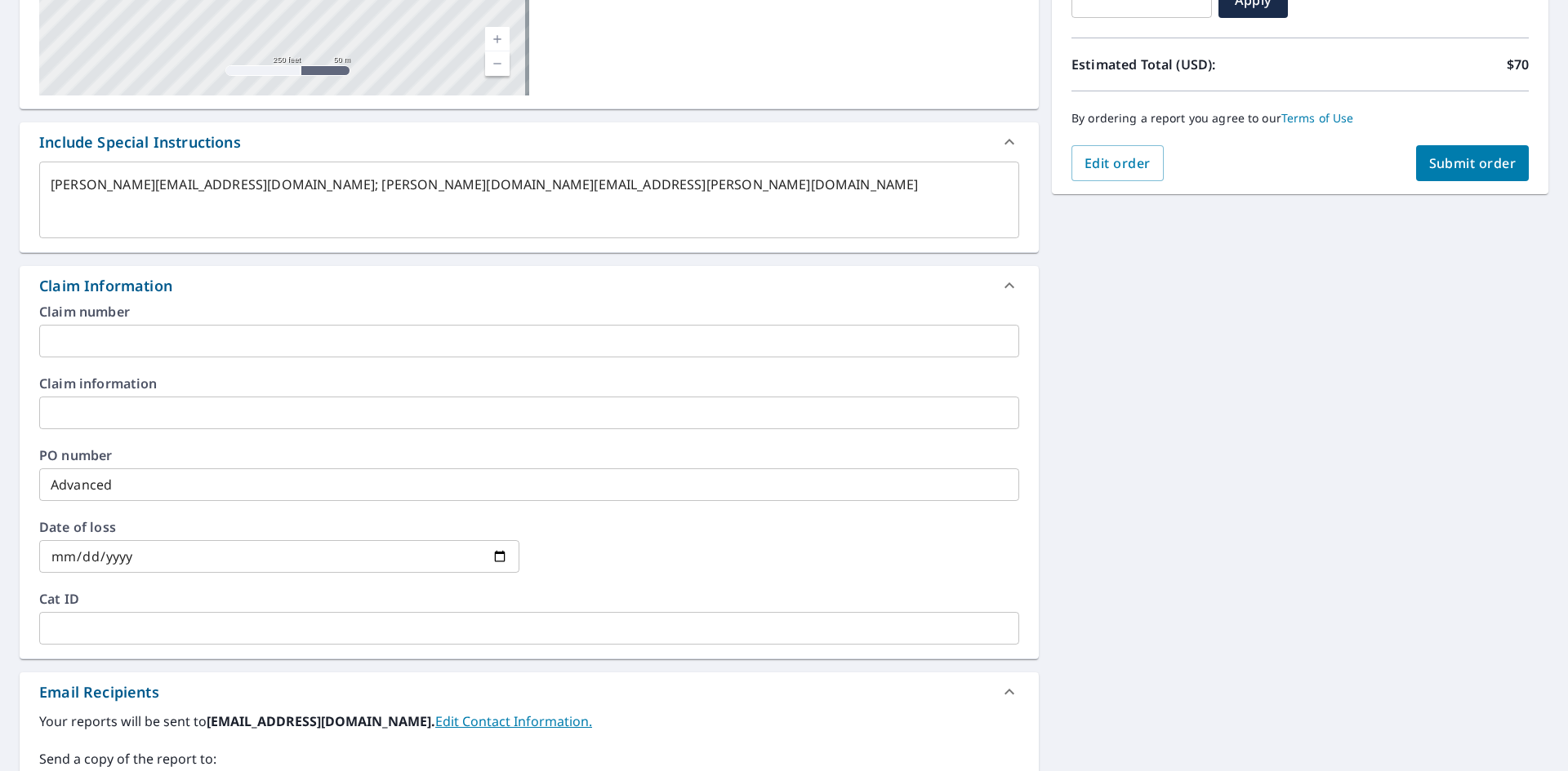
click at [1488, 166] on span "Submit order" at bounding box center [1473, 162] width 87 height 18
type textarea "x"
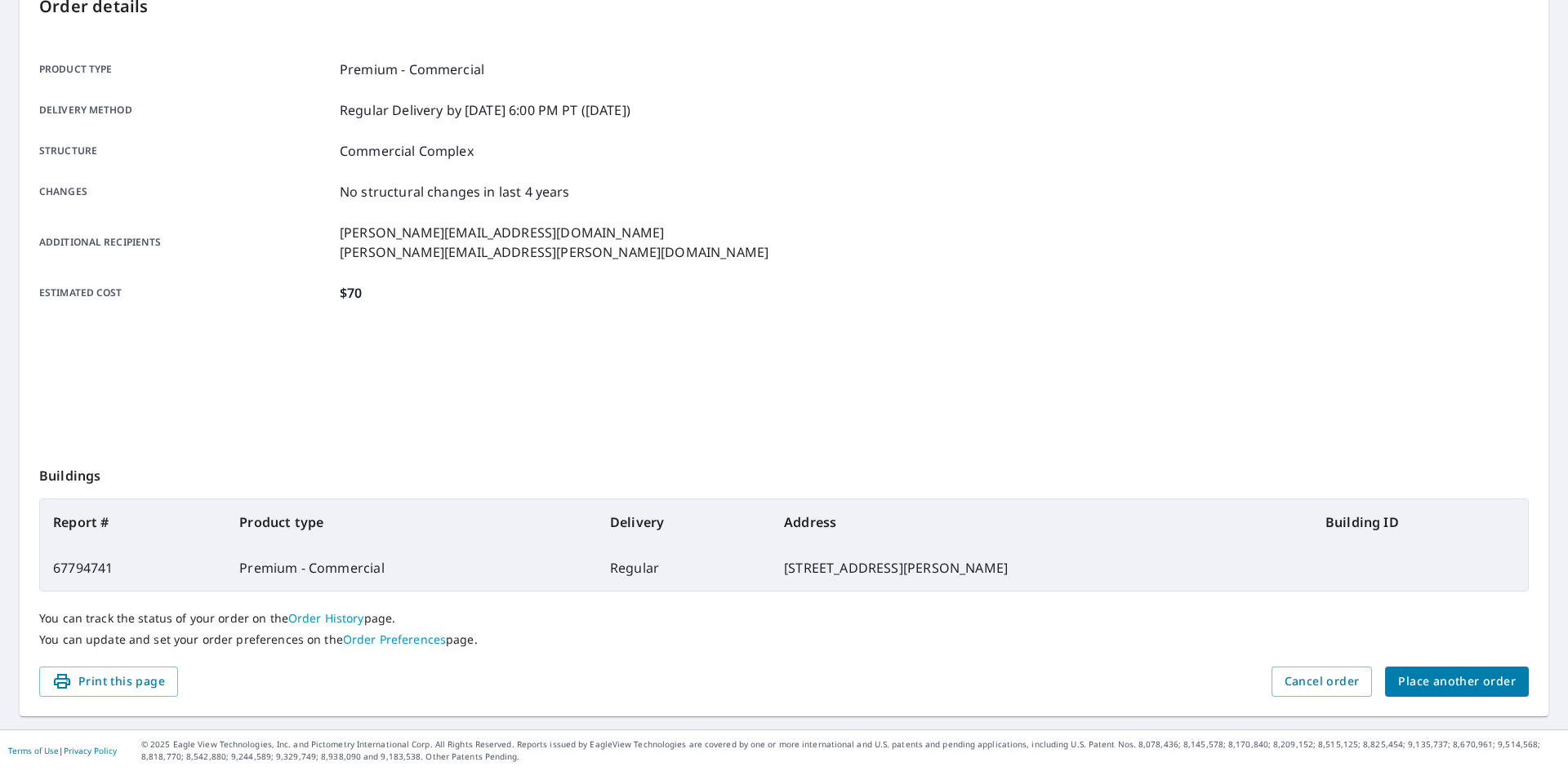
scroll to position [189, 0]
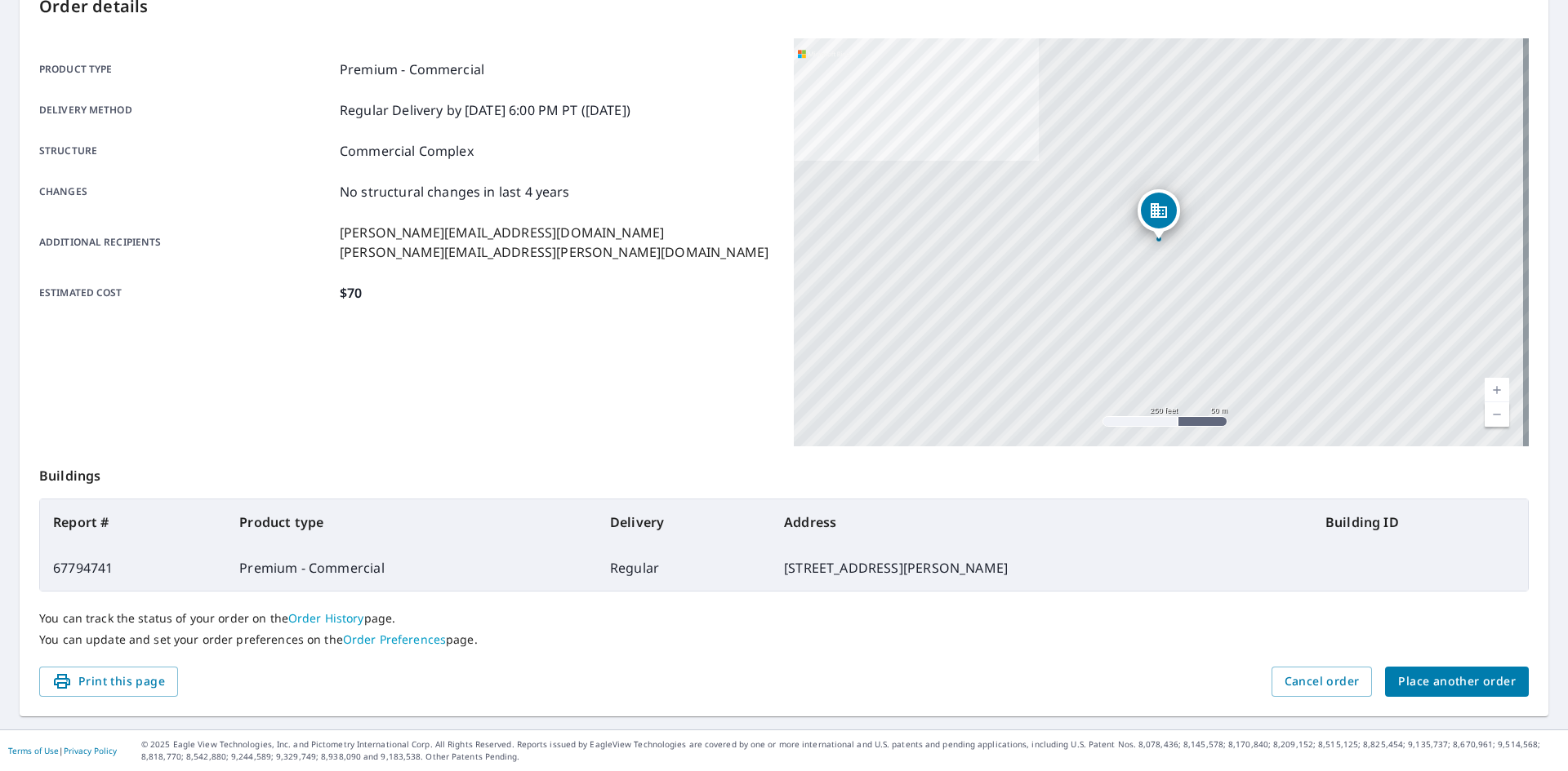
click at [724, 669] on div "Print this page Cancel order Place another order" at bounding box center [784, 682] width 1489 height 30
